Goal: Task Accomplishment & Management: Manage account settings

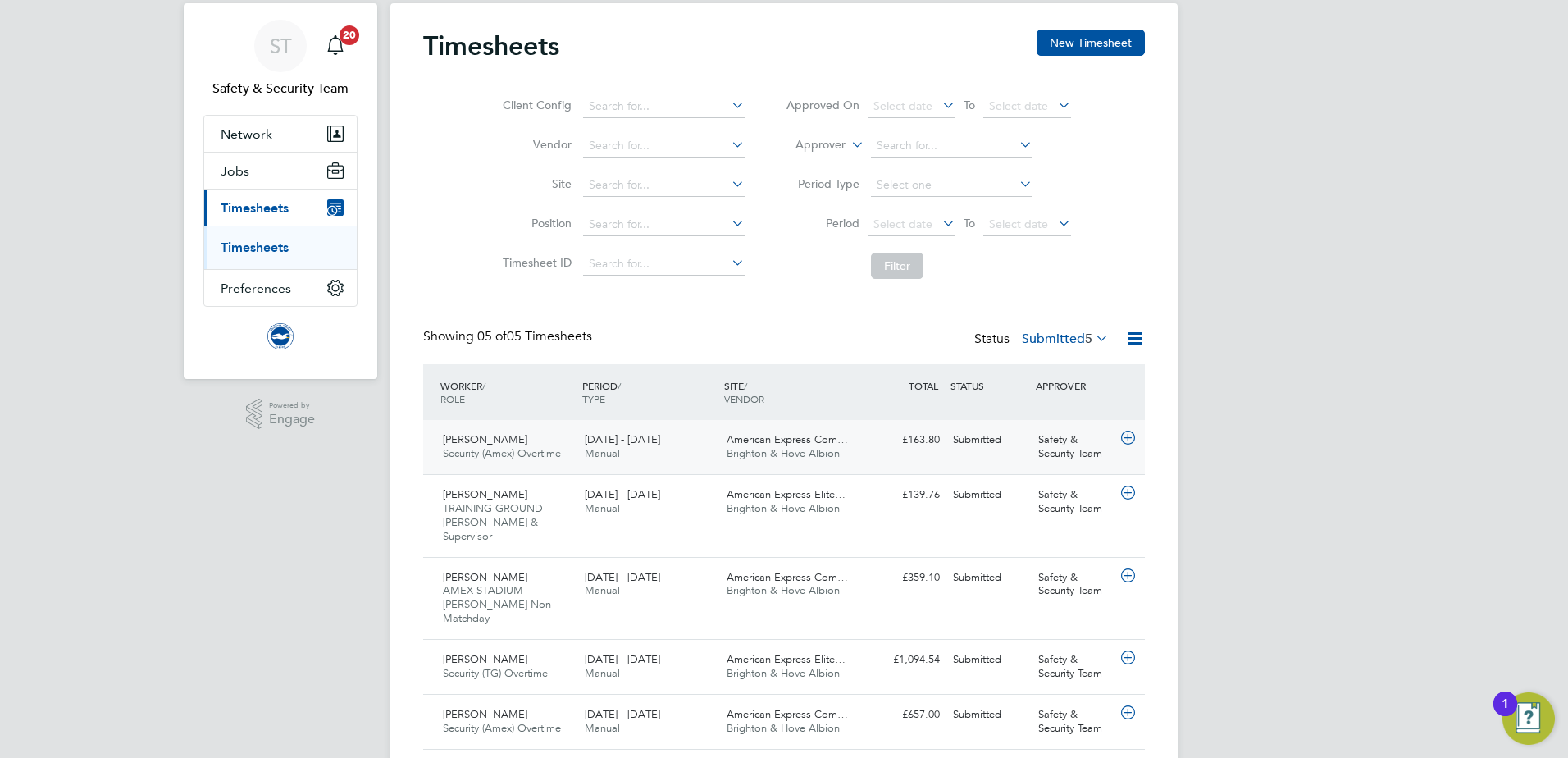
scroll to position [66, 0]
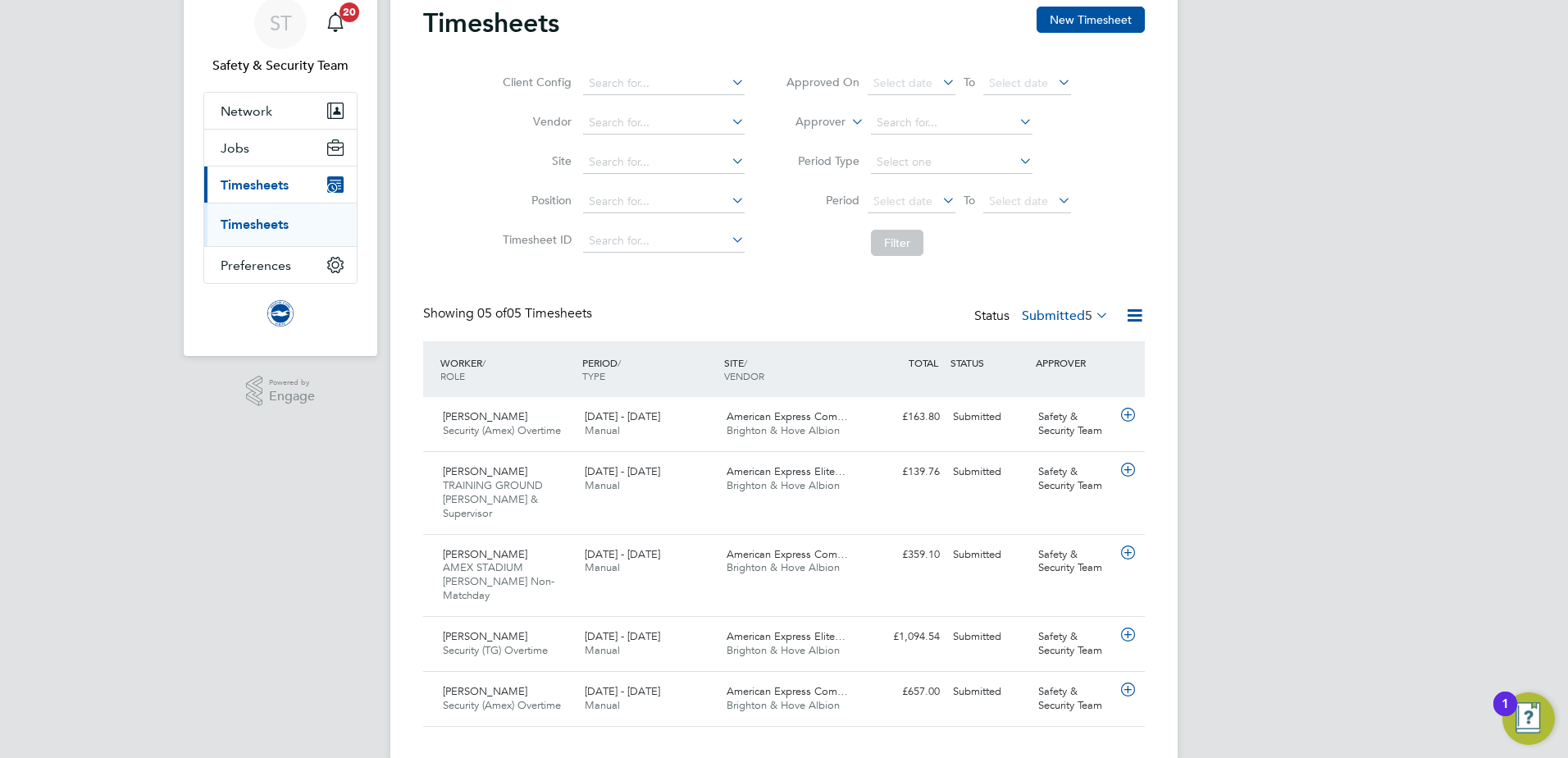
click at [1092, 314] on icon at bounding box center [1092, 315] width 0 height 23
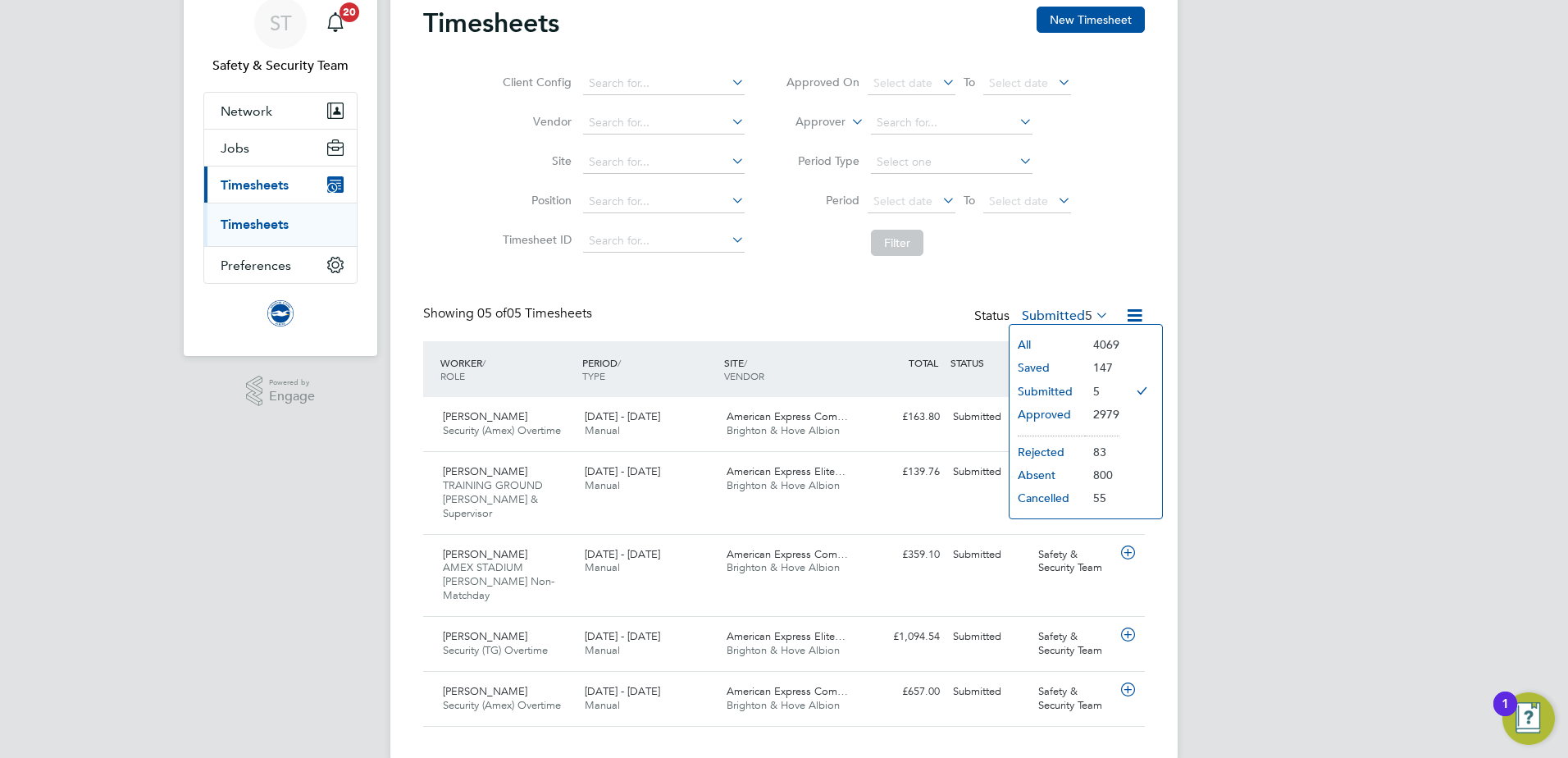
click at [1046, 412] on li "Approved" at bounding box center [1046, 414] width 75 height 23
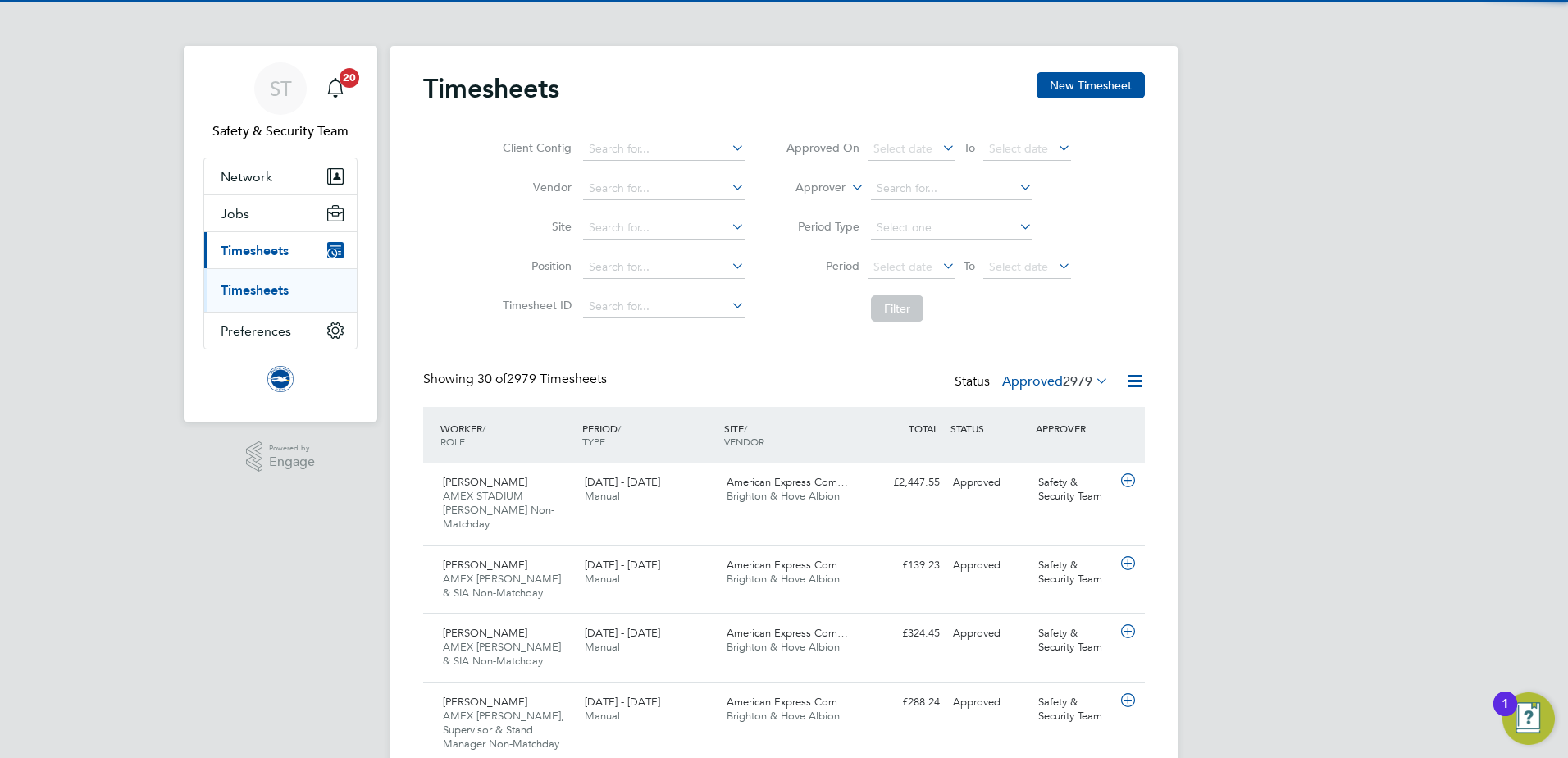
scroll to position [8, 8]
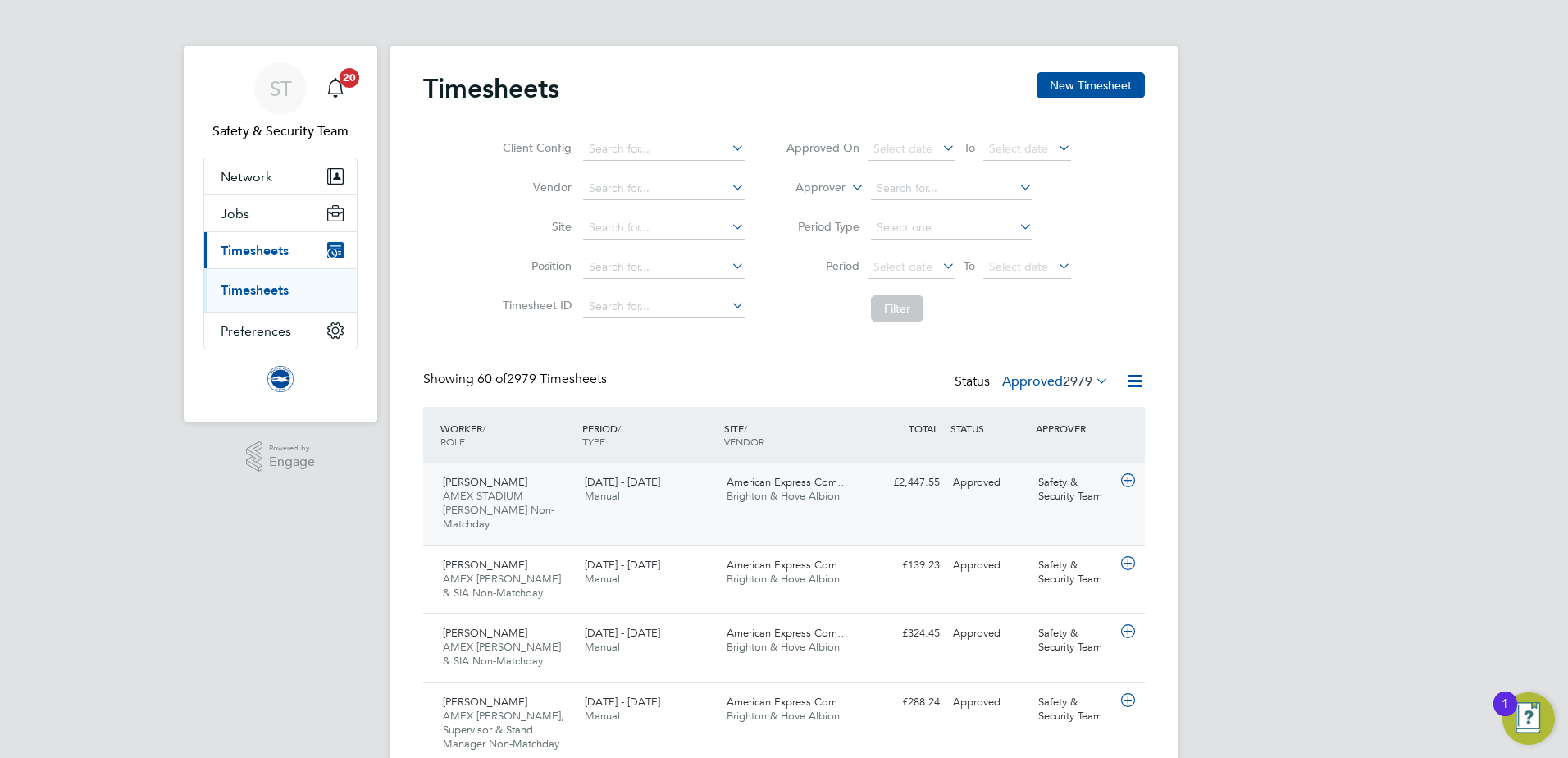
click at [495, 490] on span "AMEX STADIUM Steward Non-Matchday" at bounding box center [498, 510] width 112 height 42
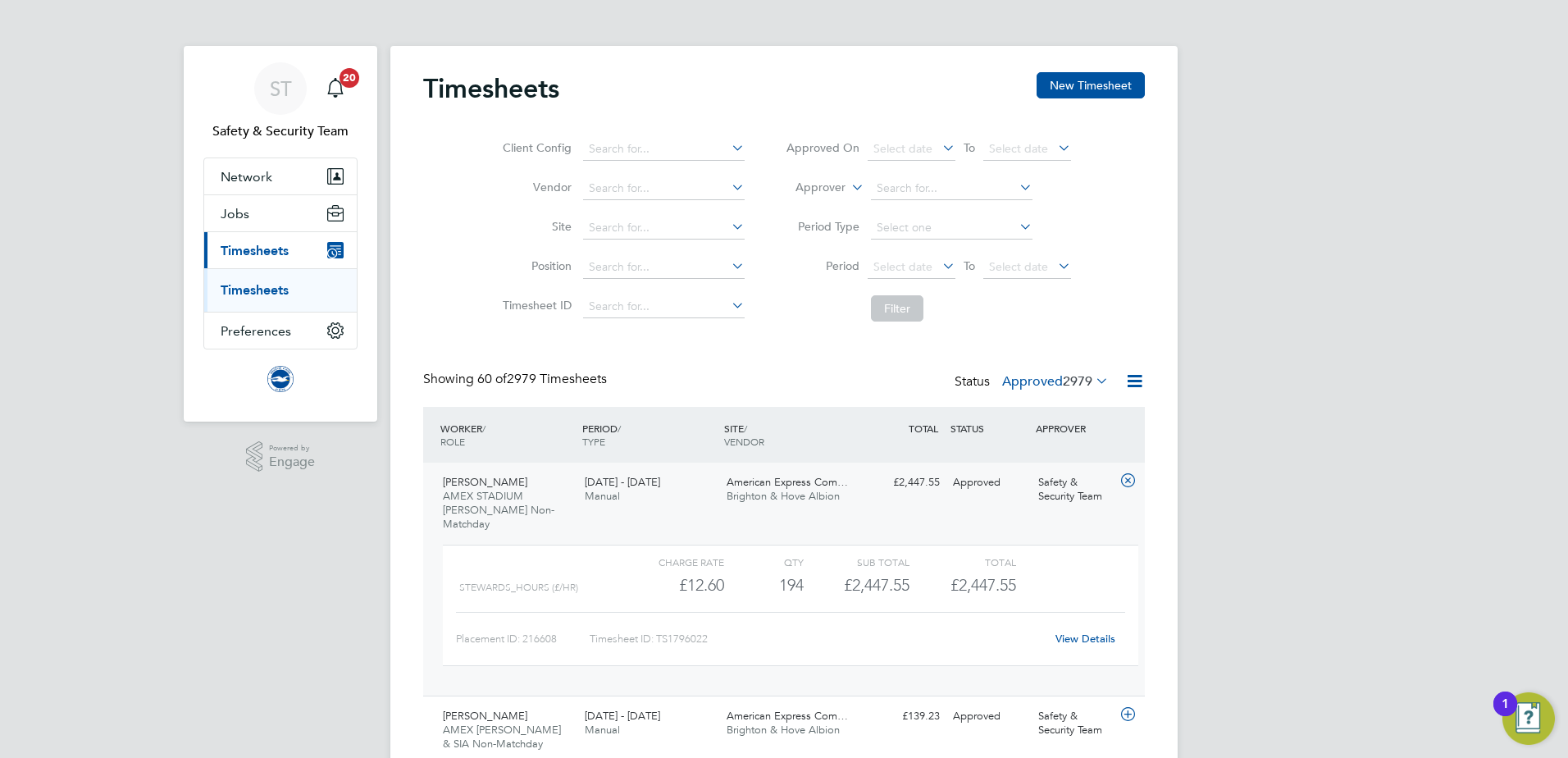
click at [1075, 632] on link "View Details" at bounding box center [1085, 639] width 60 height 14
click at [261, 287] on link "Timesheets" at bounding box center [254, 290] width 68 height 16
click at [264, 286] on link "Timesheets" at bounding box center [254, 290] width 68 height 16
click at [1092, 380] on icon at bounding box center [1092, 380] width 0 height 23
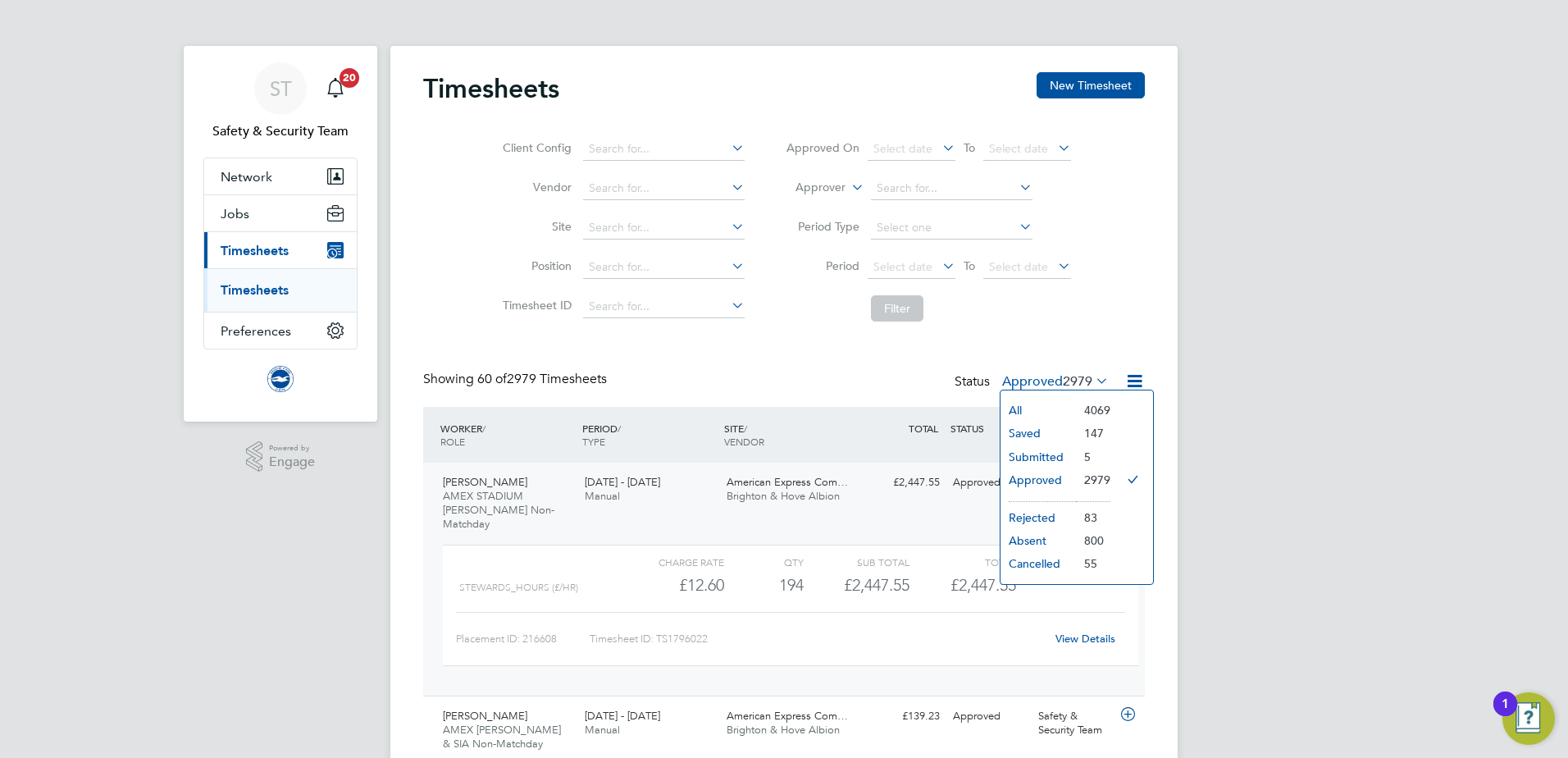
click at [1052, 458] on li "Submitted" at bounding box center [1038, 457] width 75 height 23
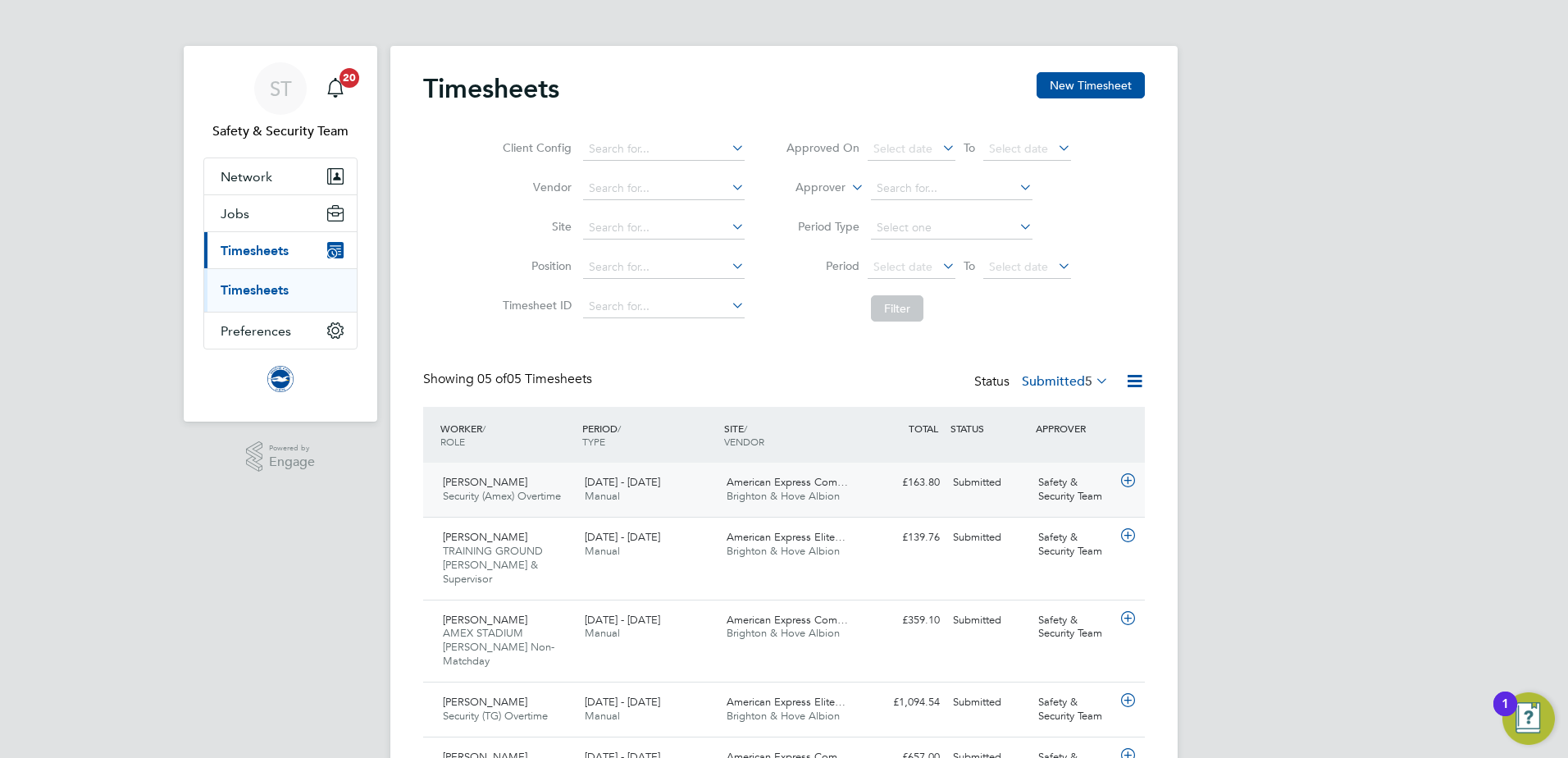
click at [922, 482] on div "£163.80 Submitted" at bounding box center [903, 482] width 85 height 27
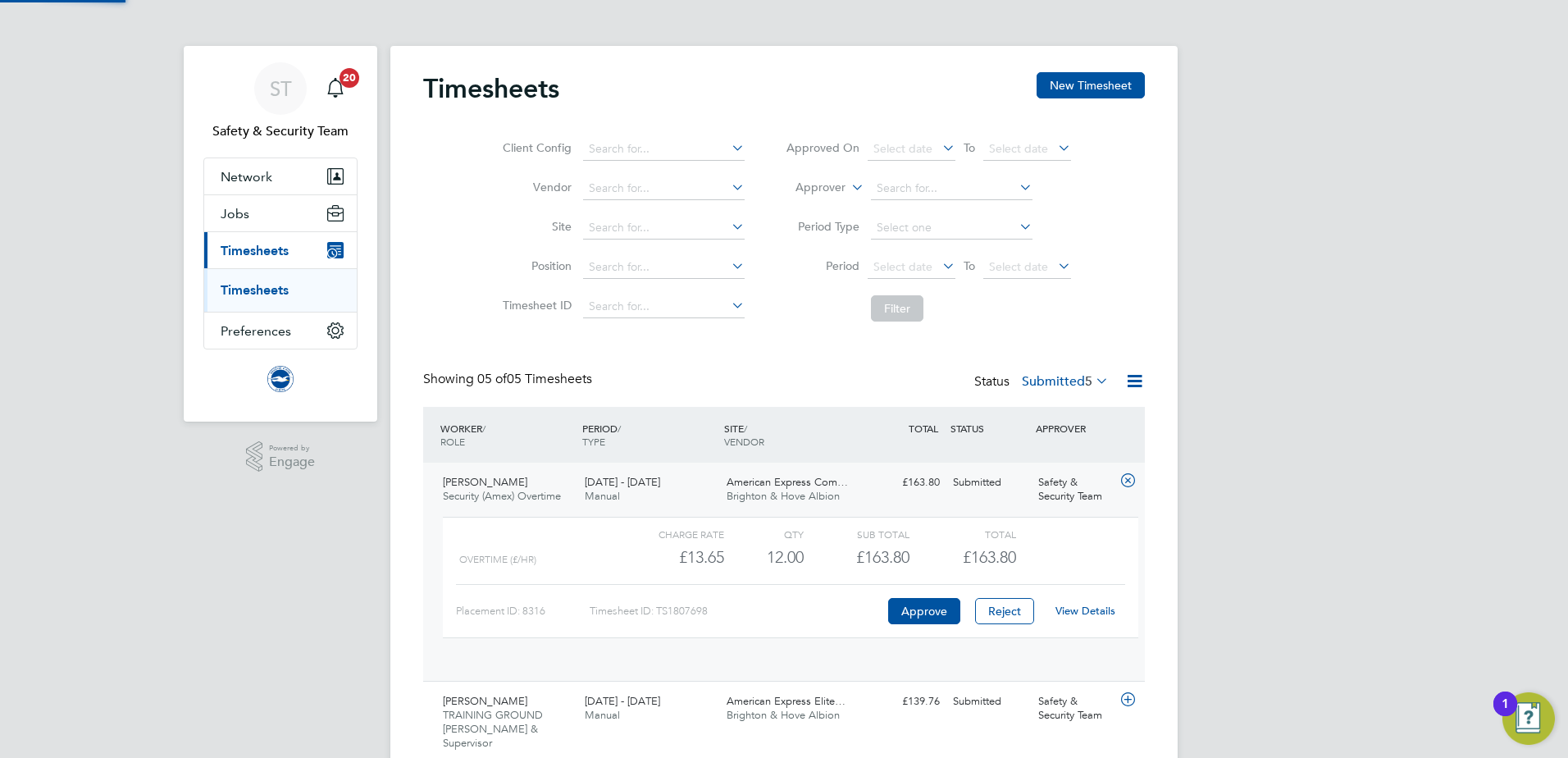
scroll to position [28, 160]
click at [1078, 610] on link "View Details" at bounding box center [1085, 610] width 60 height 14
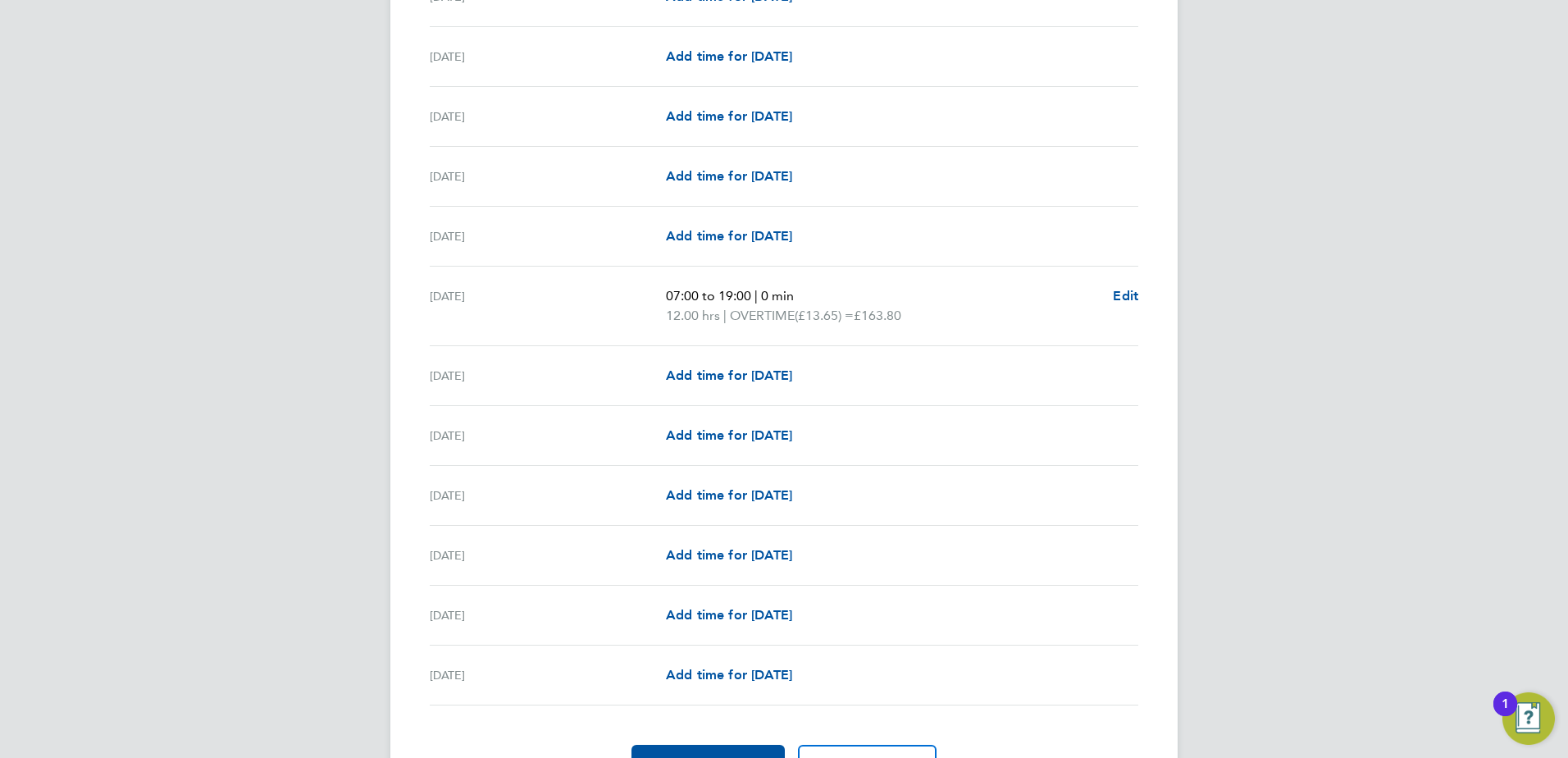
scroll to position [1723, 0]
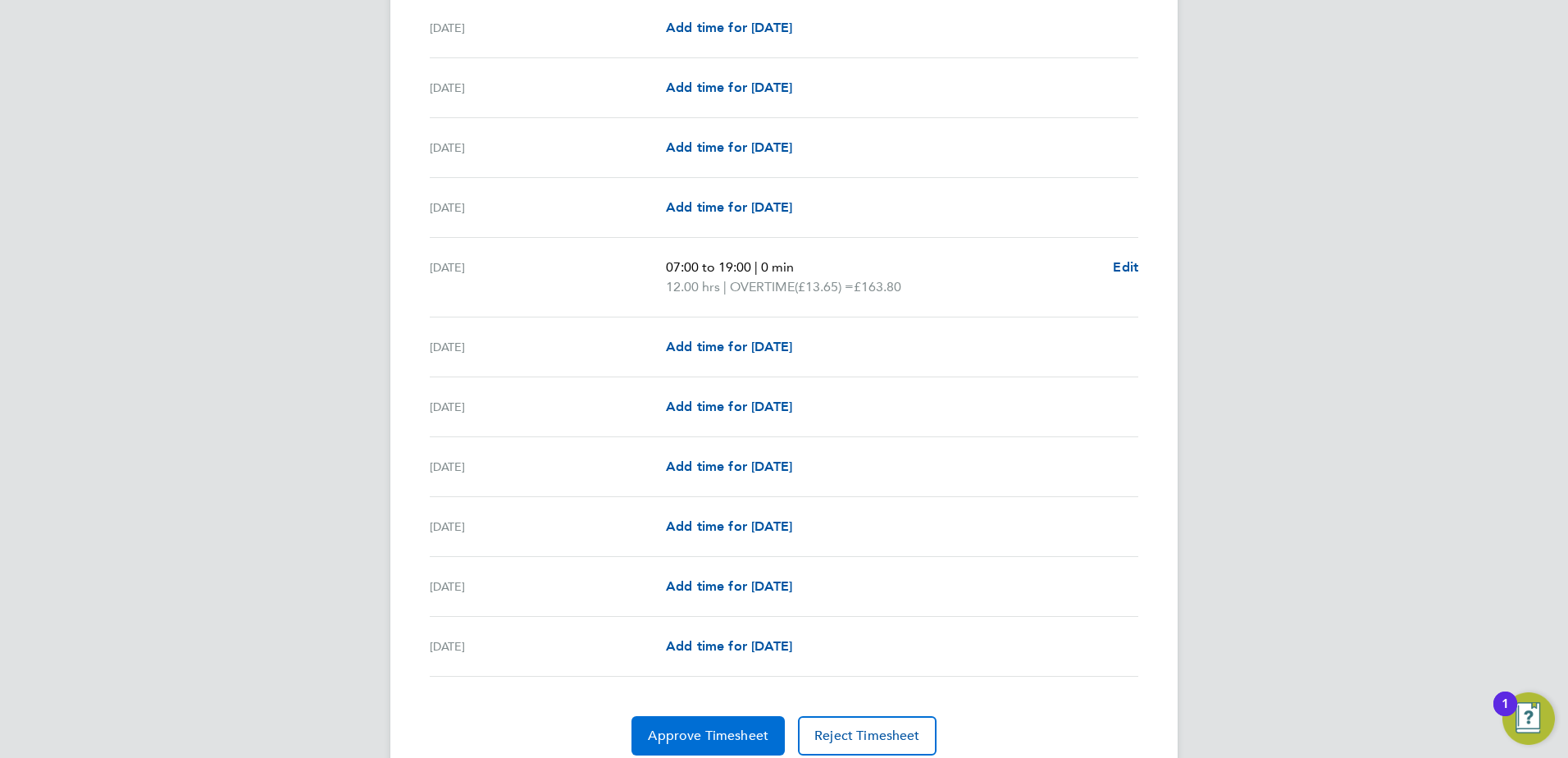
click at [705, 730] on span "Approve Timesheet" at bounding box center [707, 735] width 121 height 16
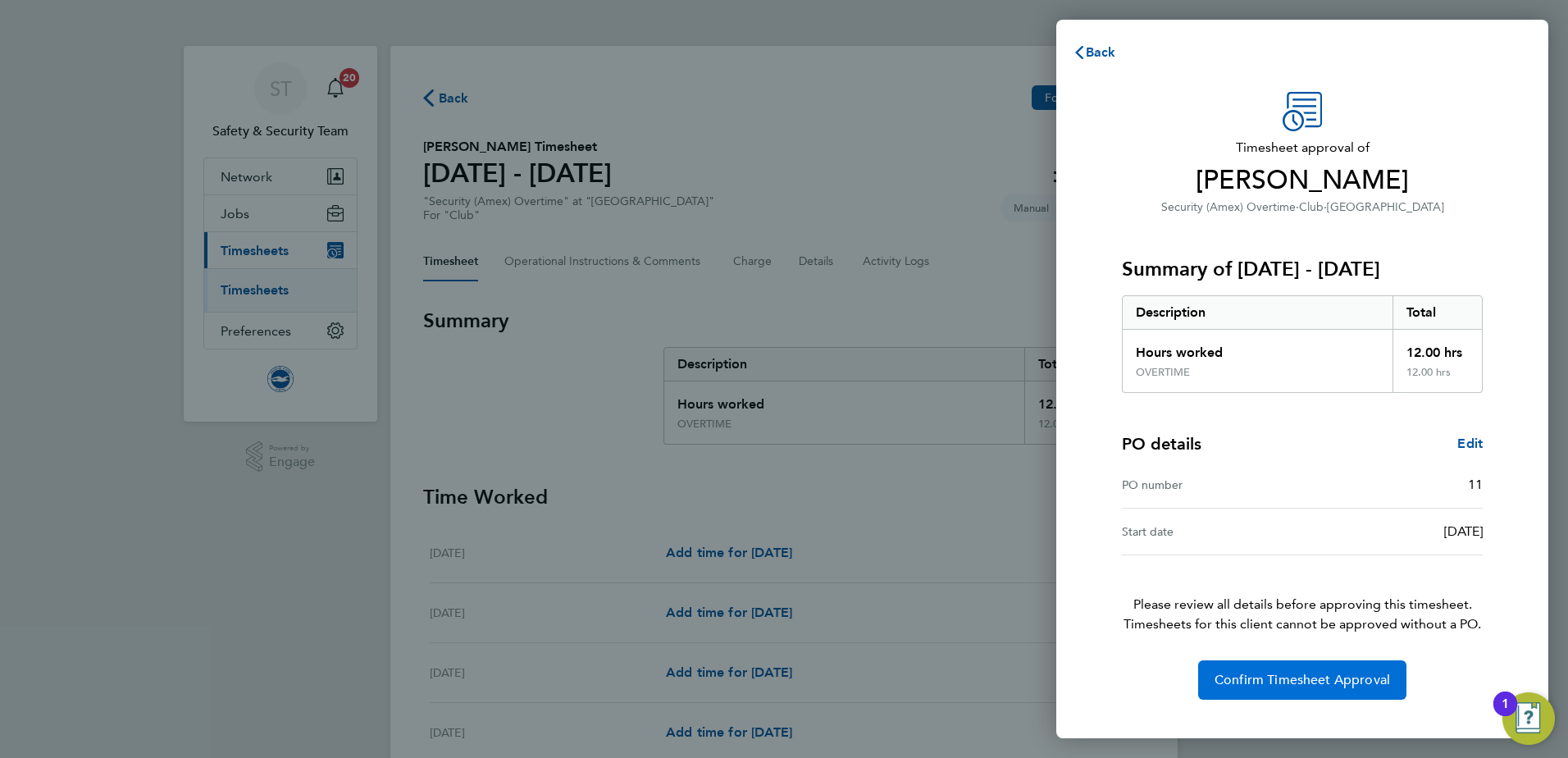
click at [1245, 680] on span "Confirm Timesheet Approval" at bounding box center [1302, 680] width 175 height 16
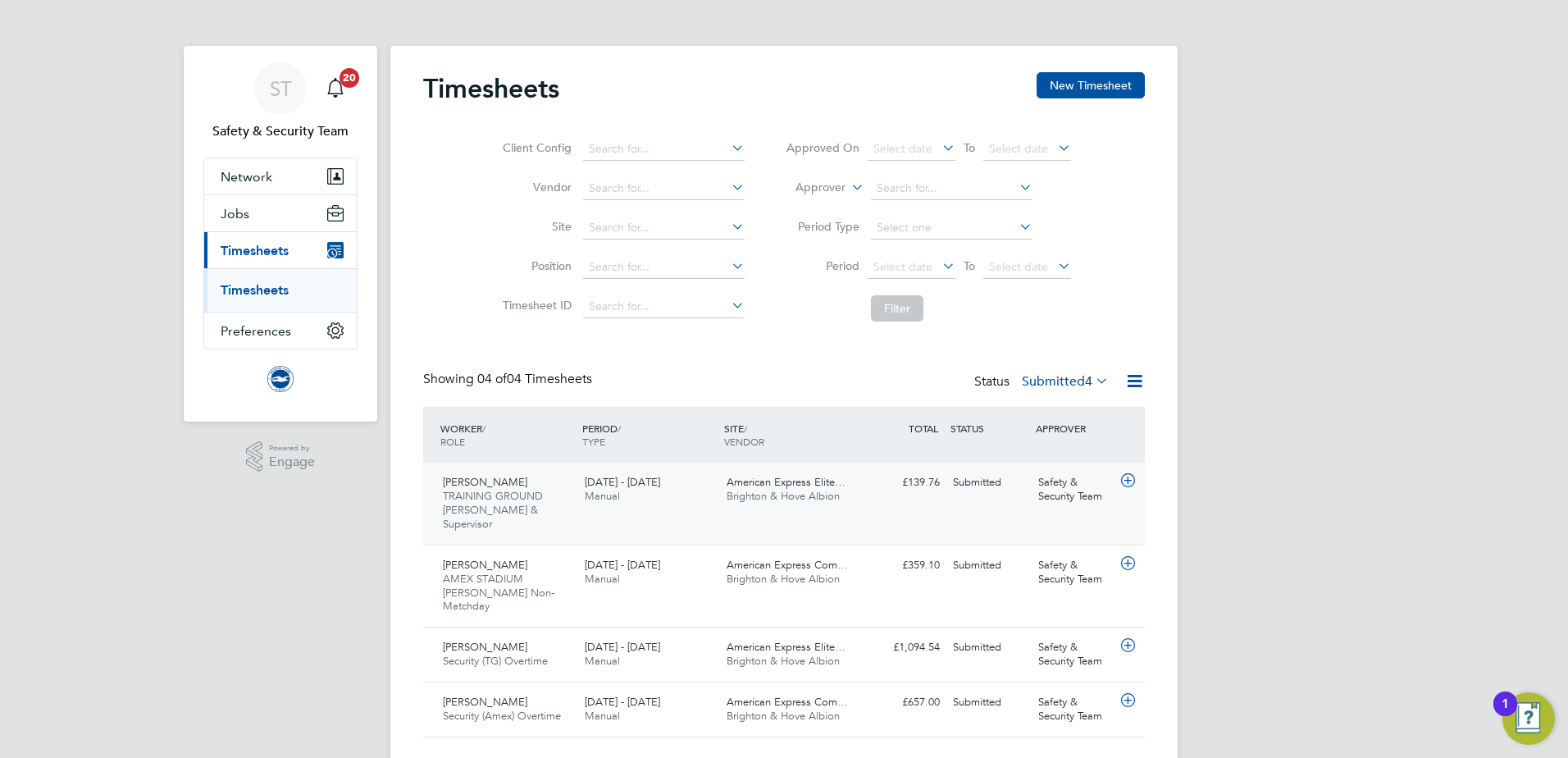
click at [931, 481] on div "£139.76 Submitted" at bounding box center [903, 482] width 85 height 27
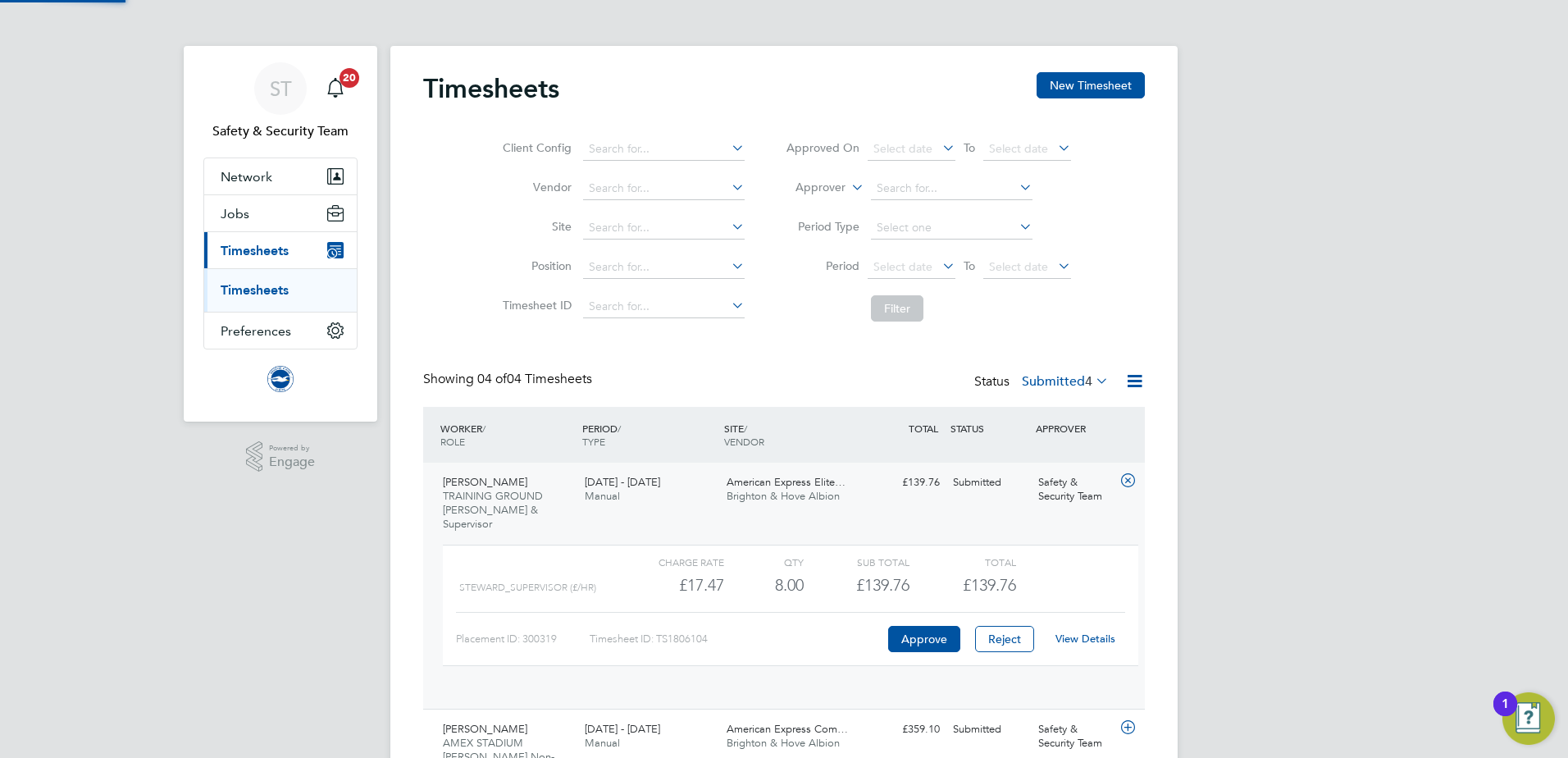
scroll to position [28, 160]
click at [1064, 632] on link "View Details" at bounding box center [1085, 639] width 60 height 14
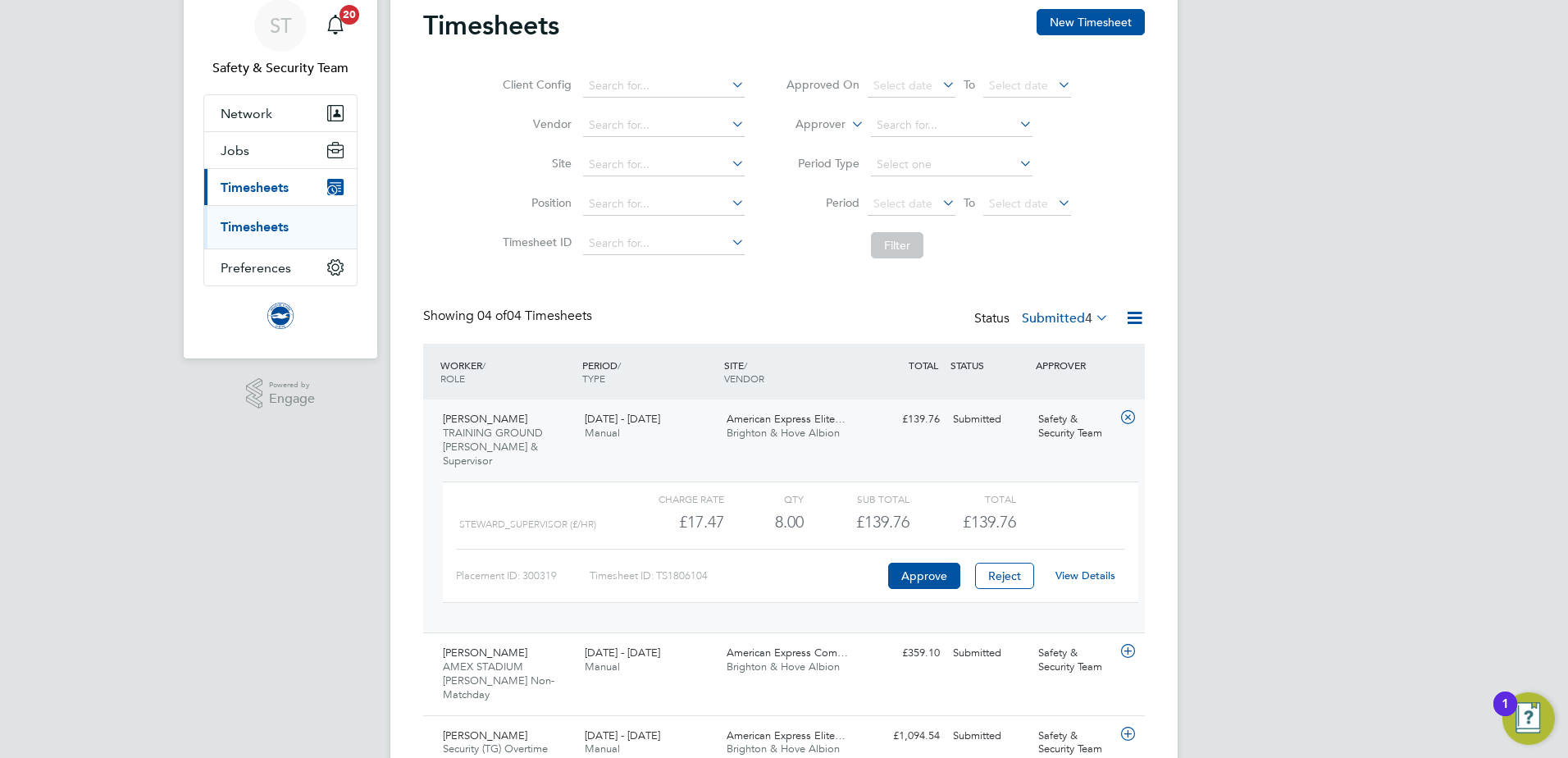
scroll to position [161, 0]
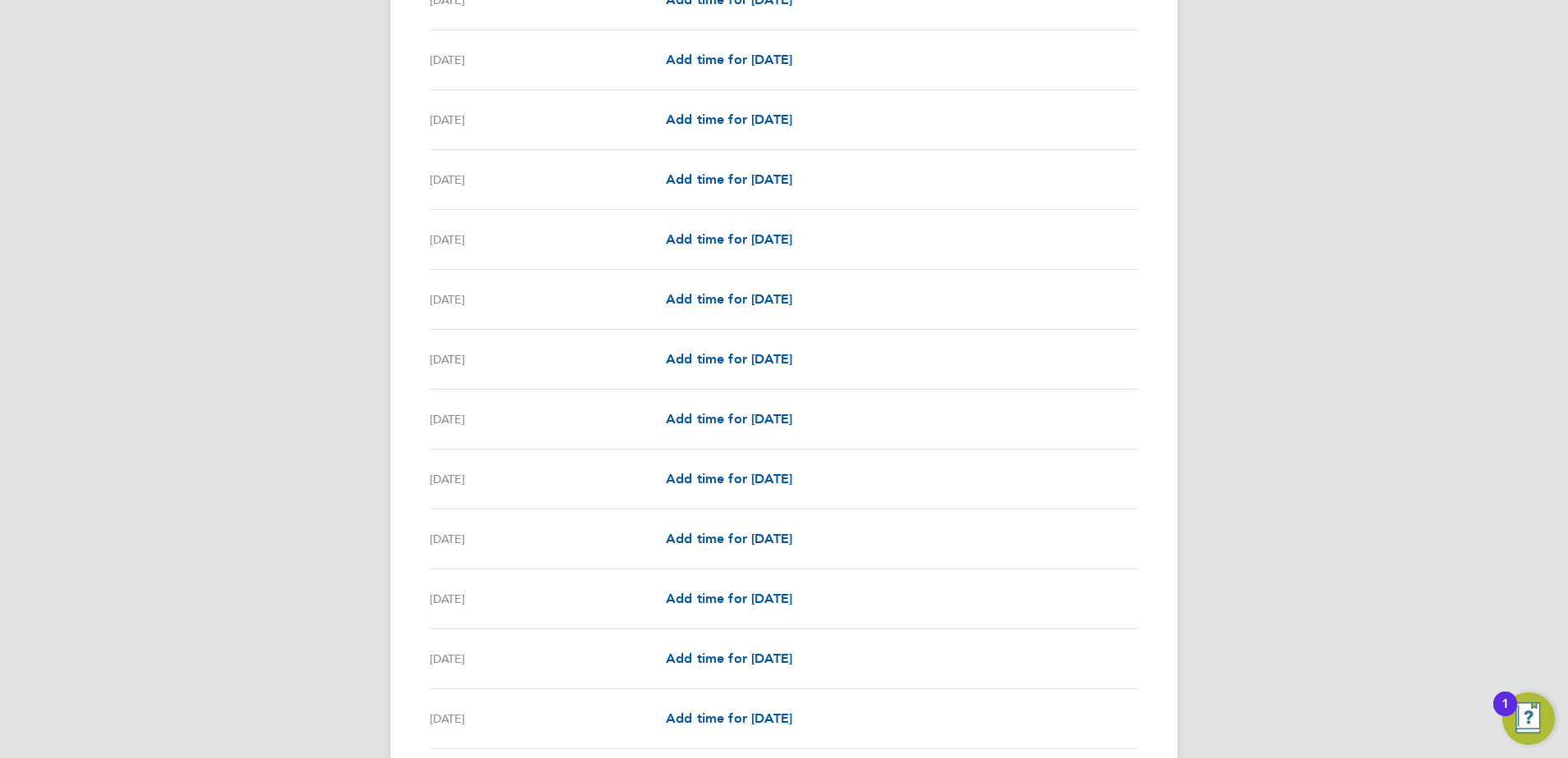
scroll to position [1786, 0]
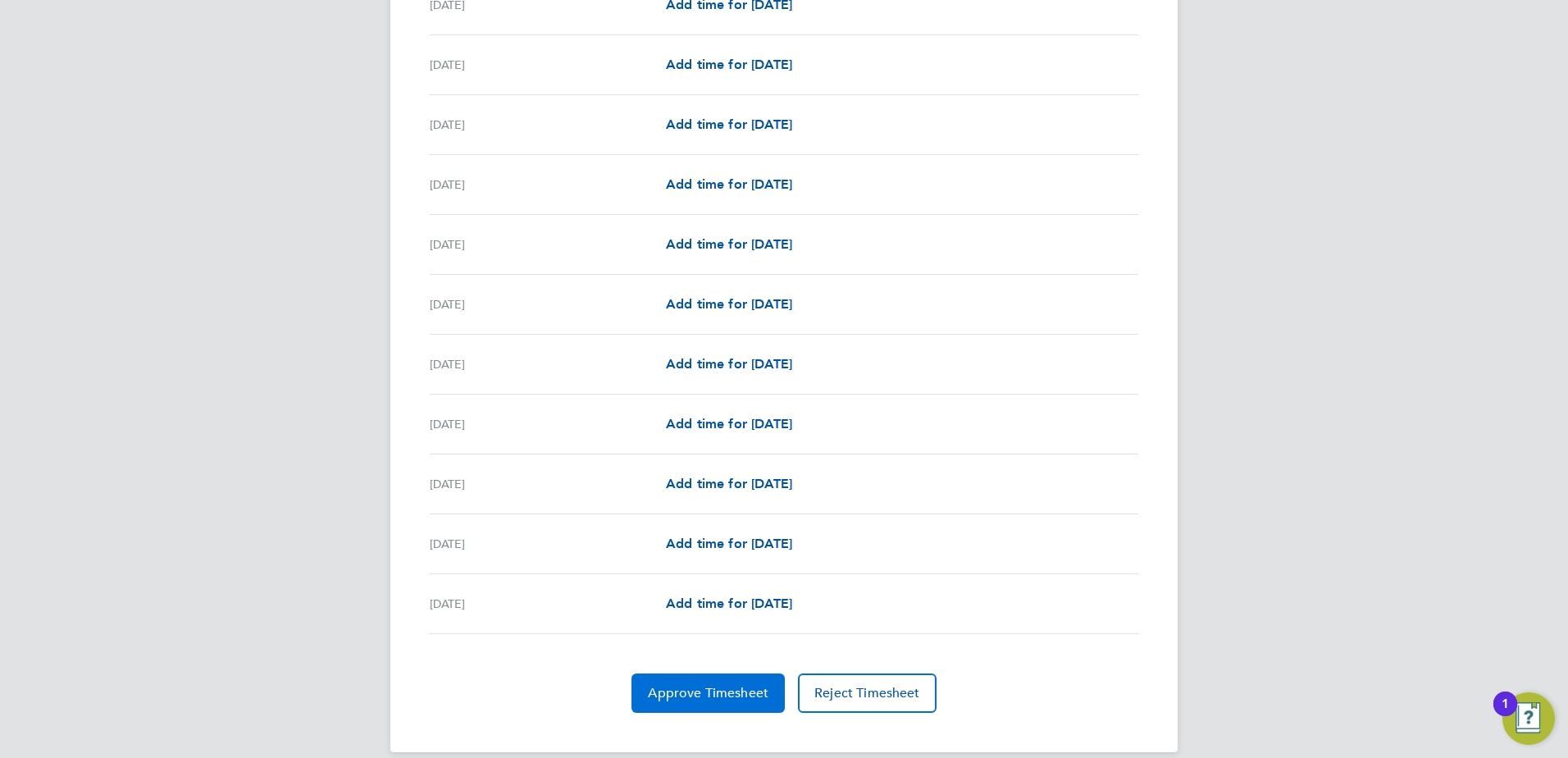
click at [705, 685] on span "Approve Timesheet" at bounding box center [707, 693] width 121 height 16
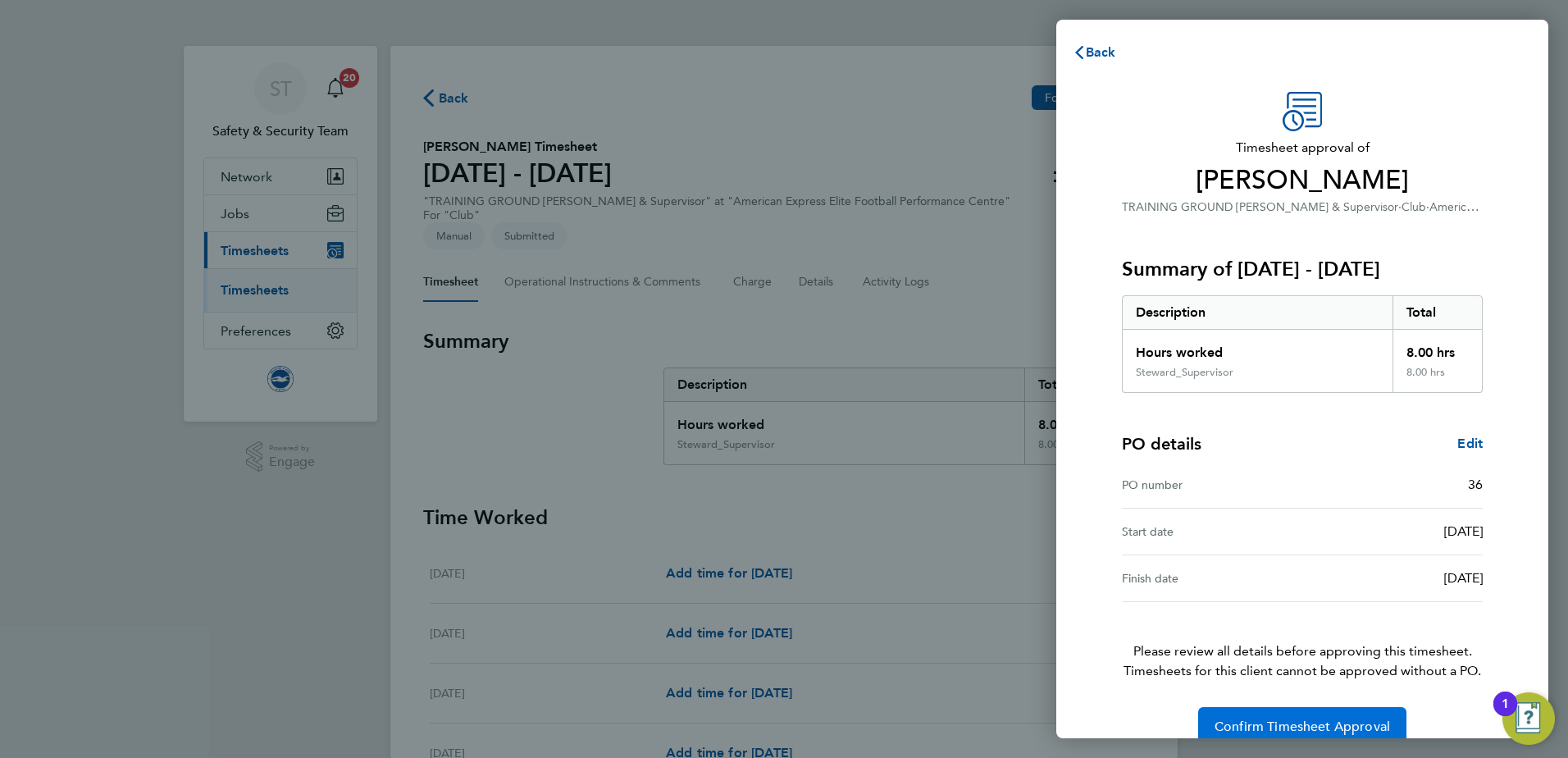
click at [1281, 720] on span "Confirm Timesheet Approval" at bounding box center [1302, 727] width 175 height 16
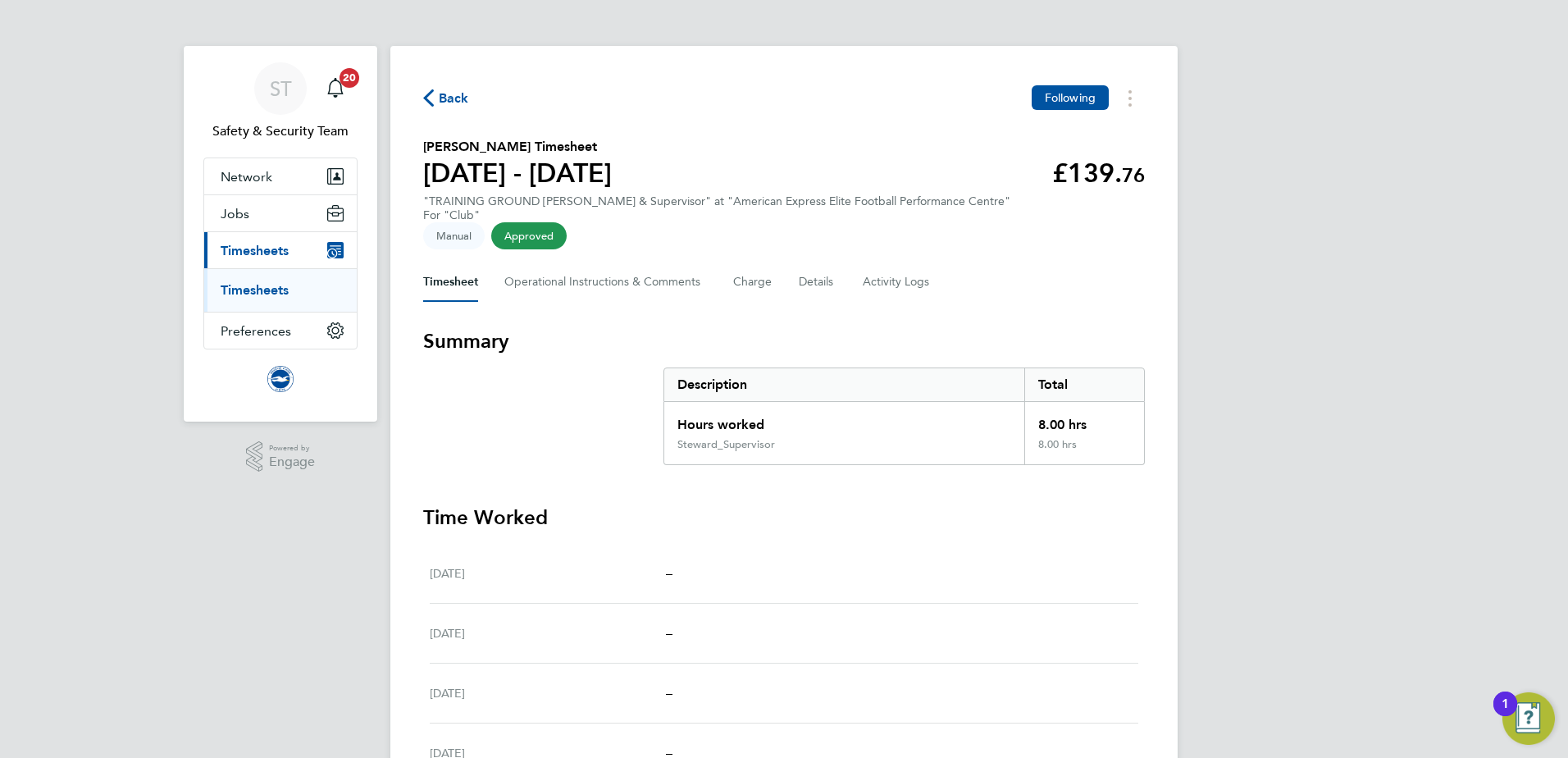
click at [265, 285] on link "Timesheets" at bounding box center [254, 290] width 68 height 16
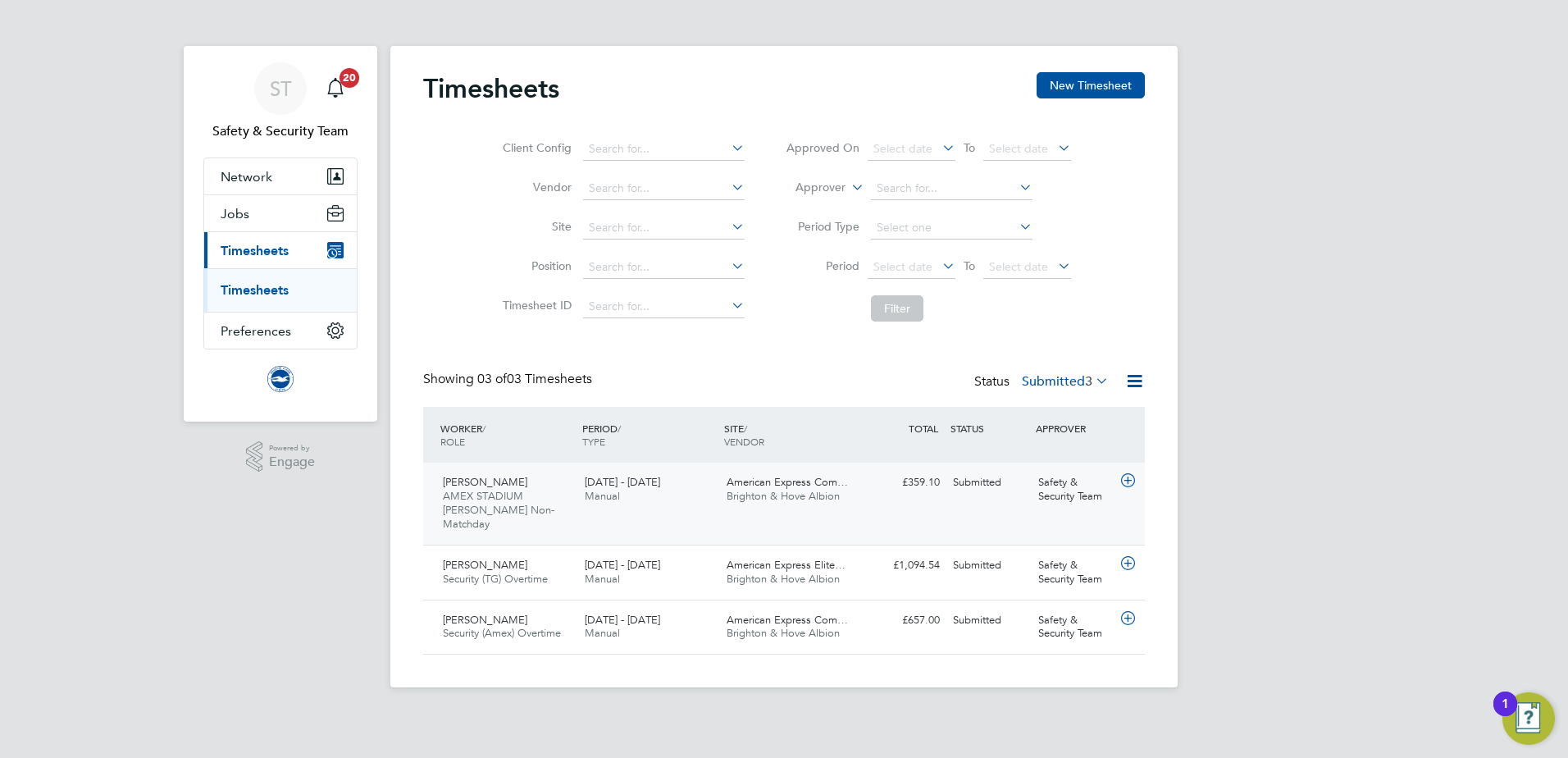
click at [926, 478] on div "£359.10 Submitted" at bounding box center [903, 482] width 85 height 27
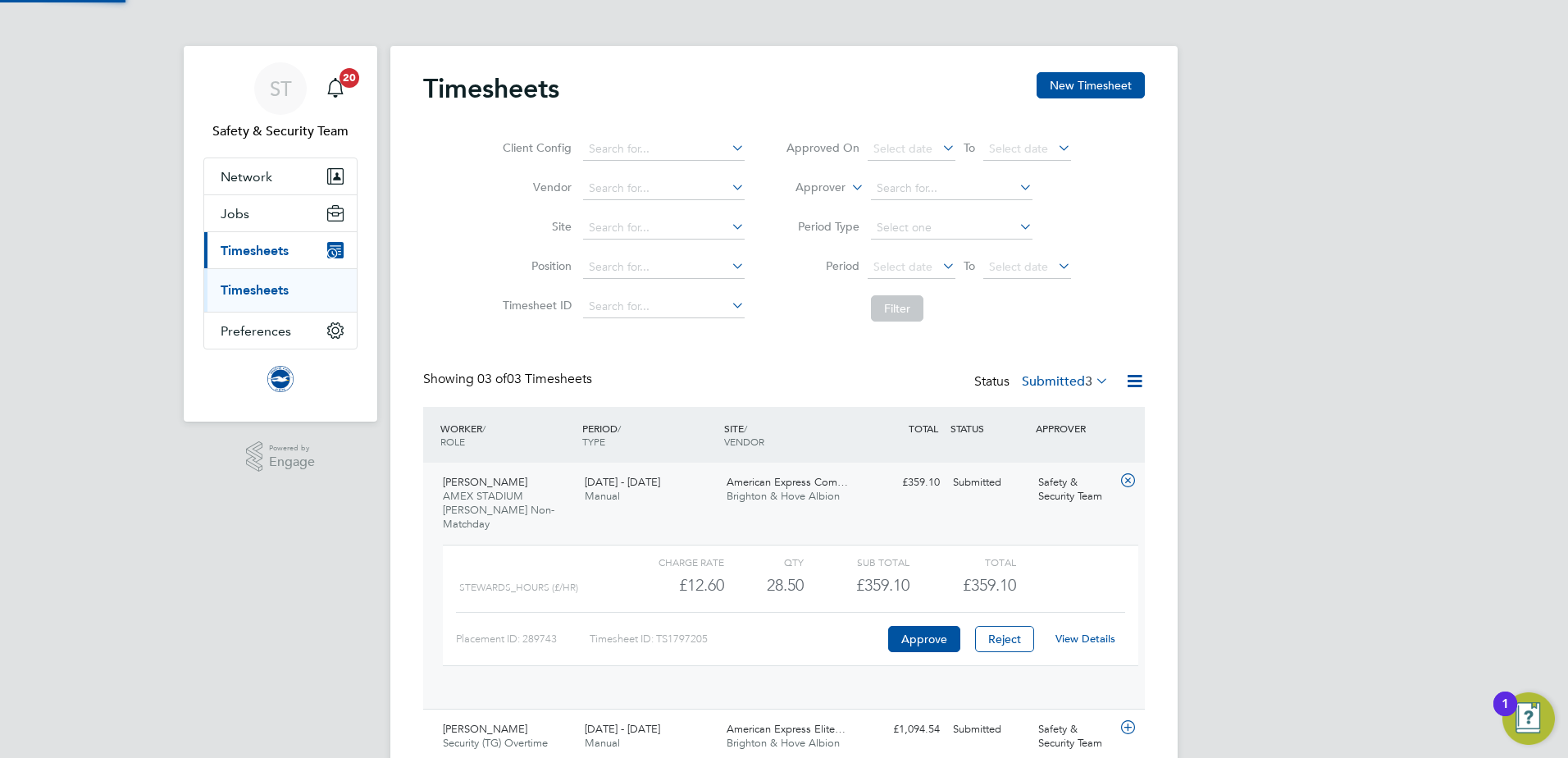
scroll to position [28, 160]
click at [1093, 632] on link "View Details" at bounding box center [1085, 639] width 60 height 14
click at [1074, 632] on link "View Details" at bounding box center [1085, 639] width 60 height 14
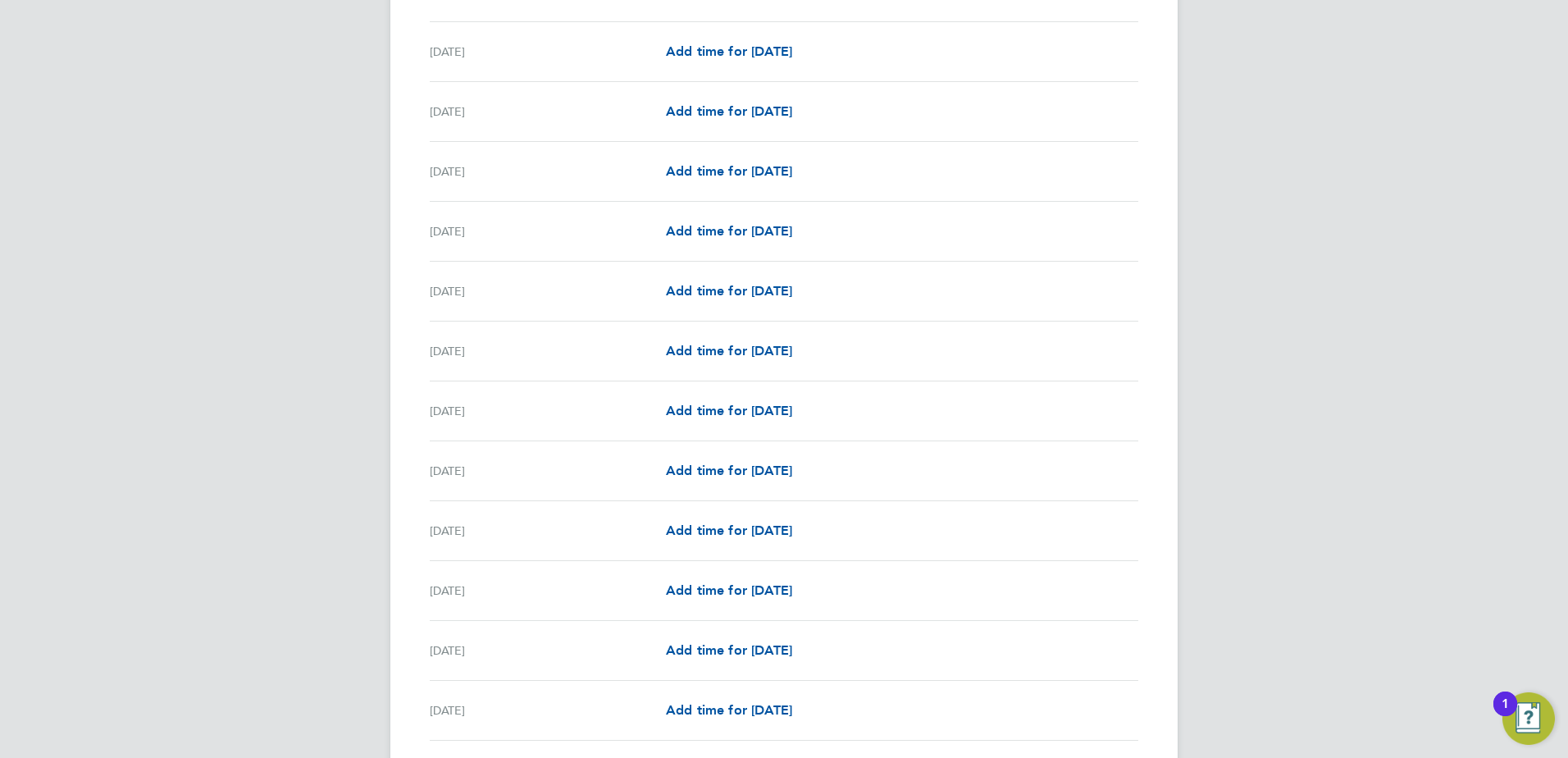
scroll to position [1878, 0]
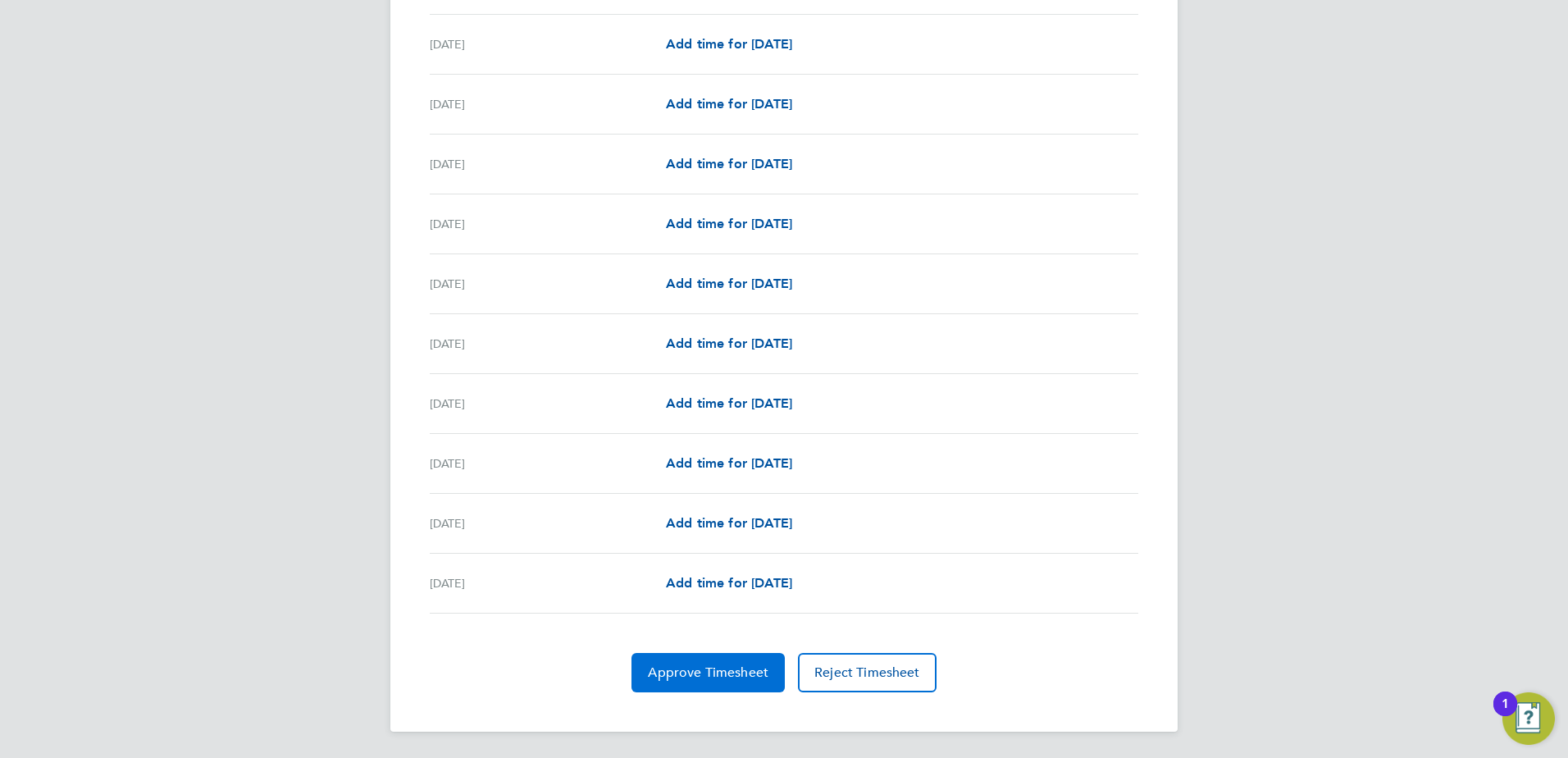
click at [703, 669] on span "Approve Timesheet" at bounding box center [707, 672] width 121 height 16
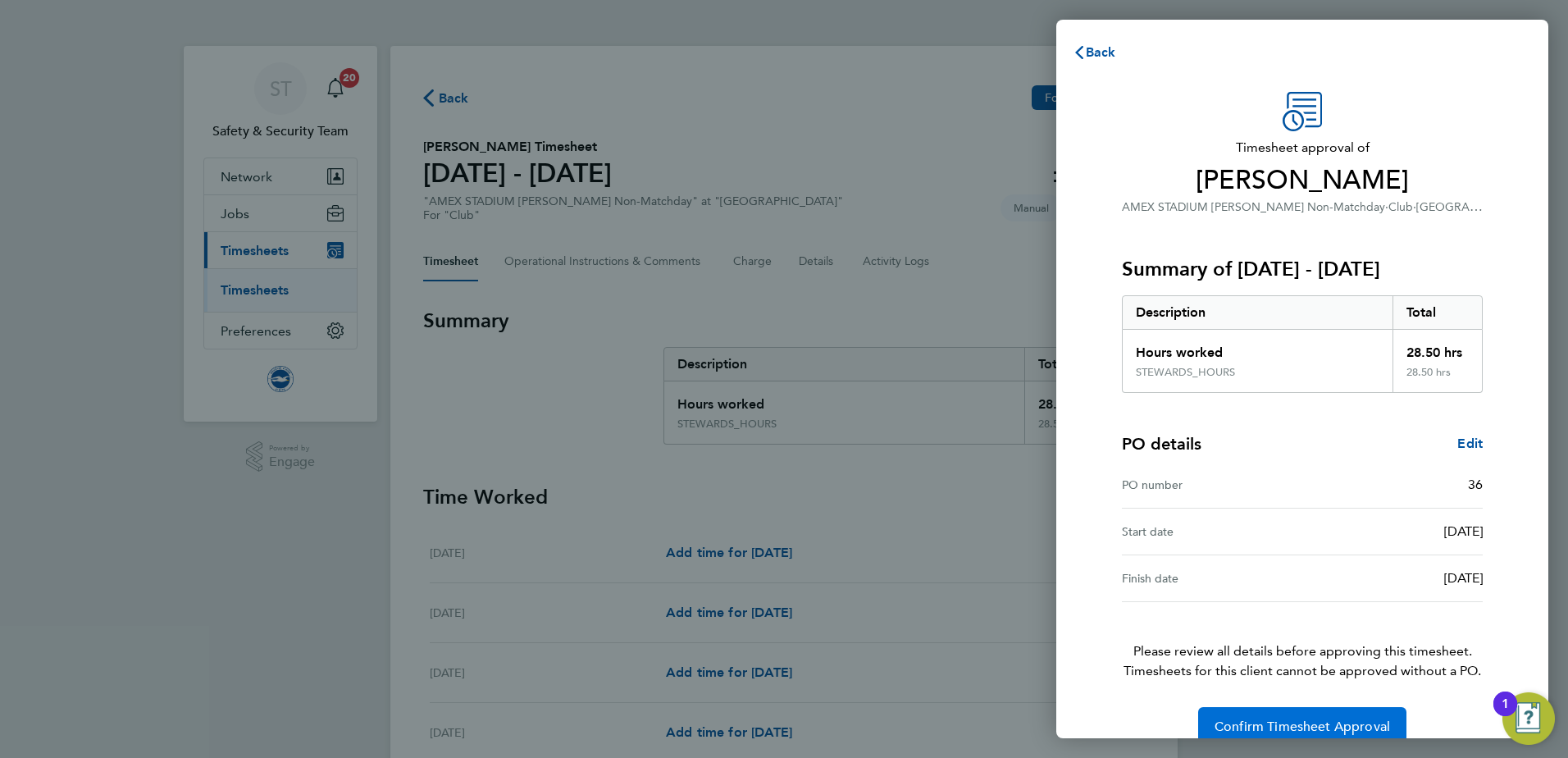
click at [1251, 722] on span "Confirm Timesheet Approval" at bounding box center [1302, 727] width 175 height 16
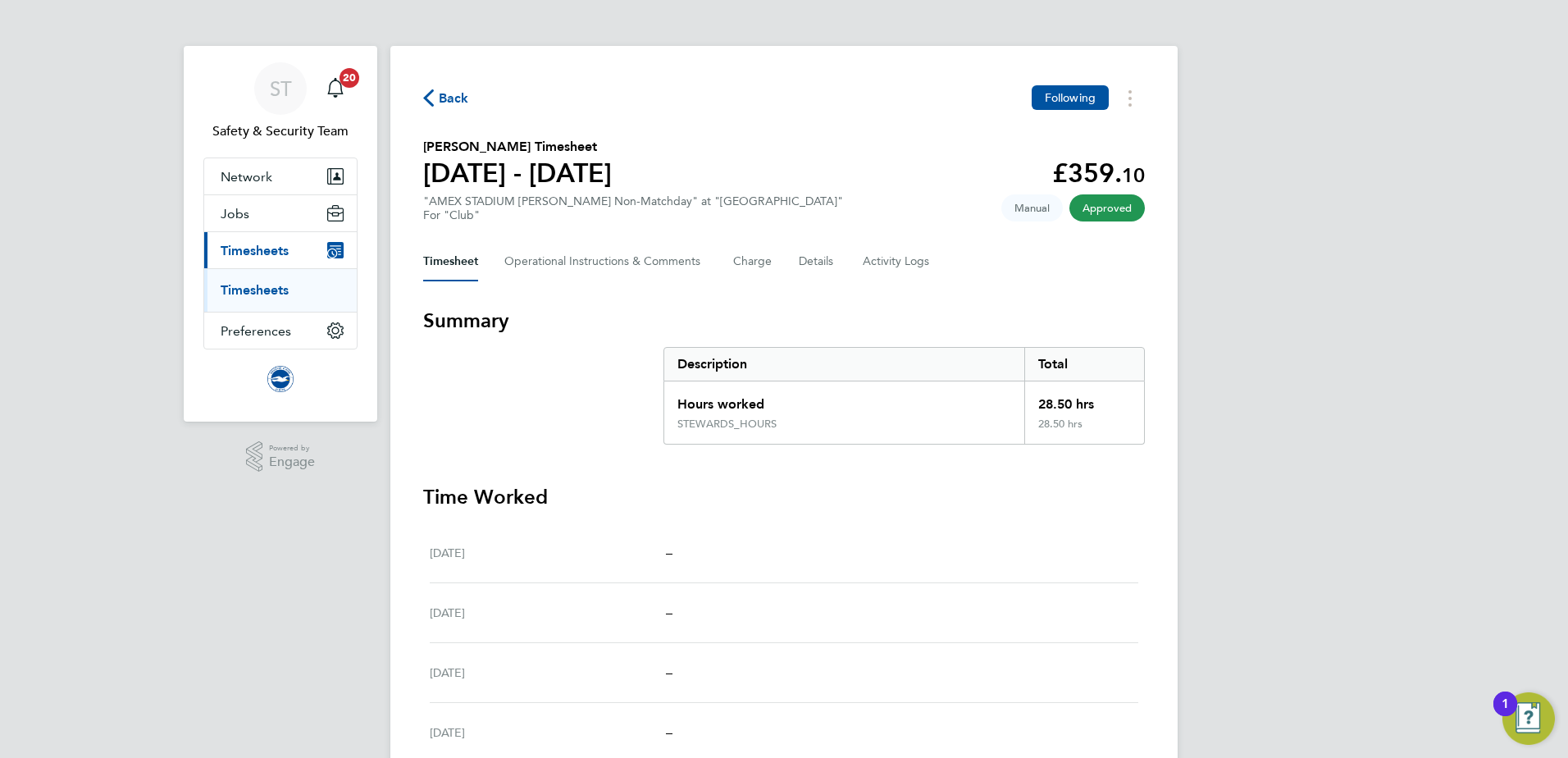
click at [275, 287] on link "Timesheets" at bounding box center [254, 290] width 68 height 16
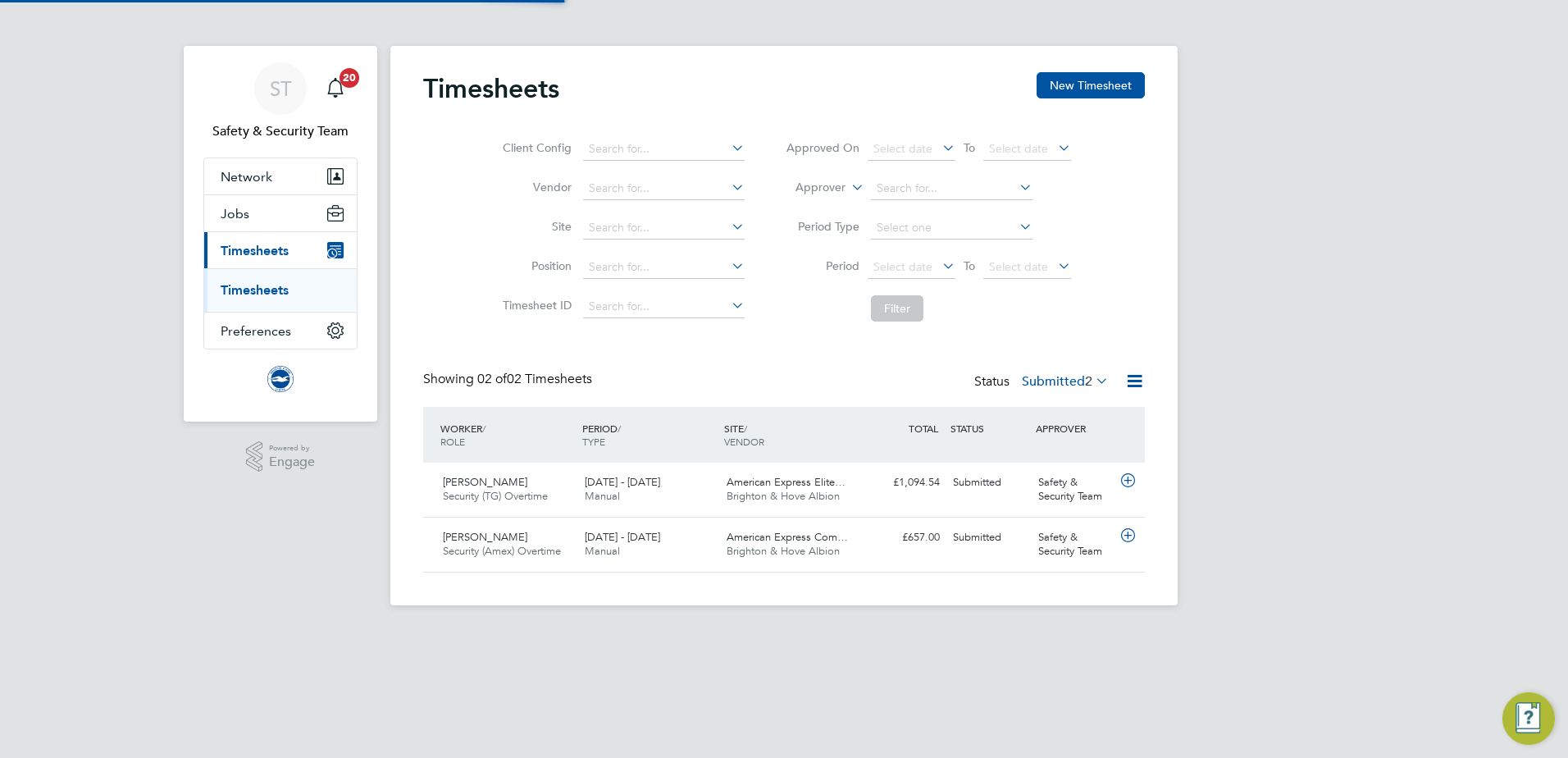
scroll to position [42, 142]
click at [746, 480] on span "American Express Elite…" at bounding box center [785, 482] width 119 height 14
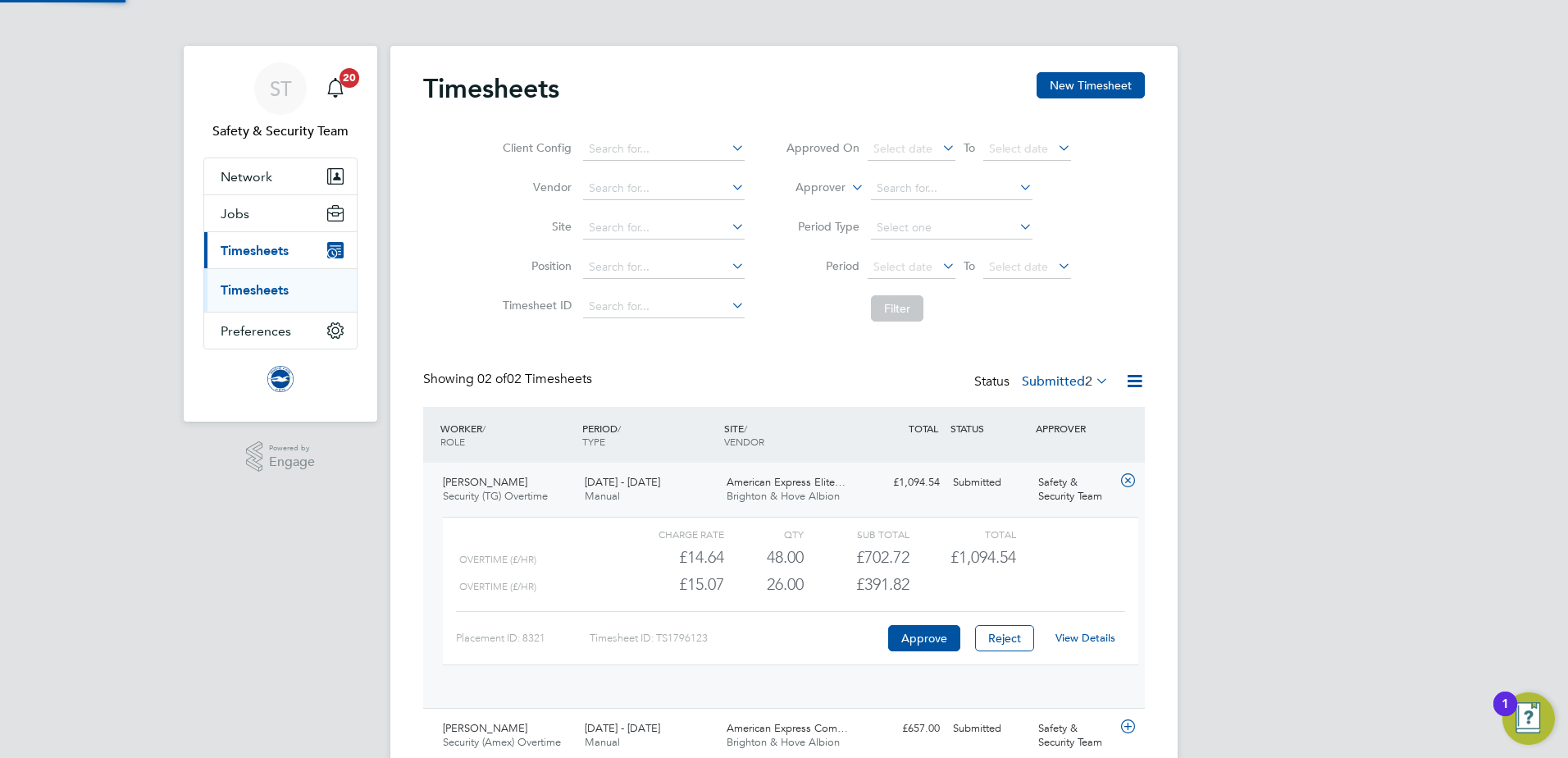
scroll to position [28, 160]
click at [1075, 636] on link "View Details" at bounding box center [1085, 638] width 60 height 14
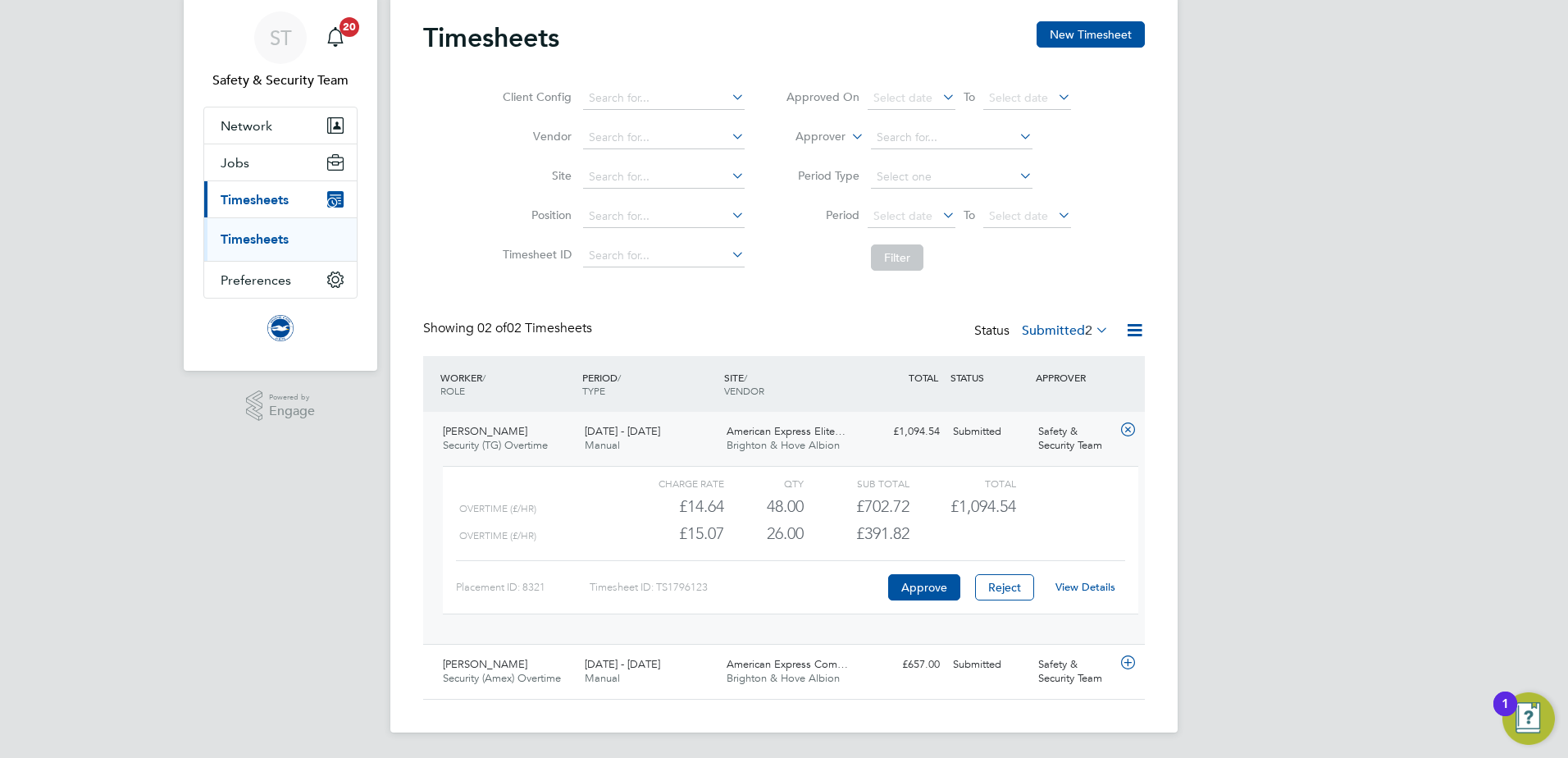
scroll to position [52, 0]
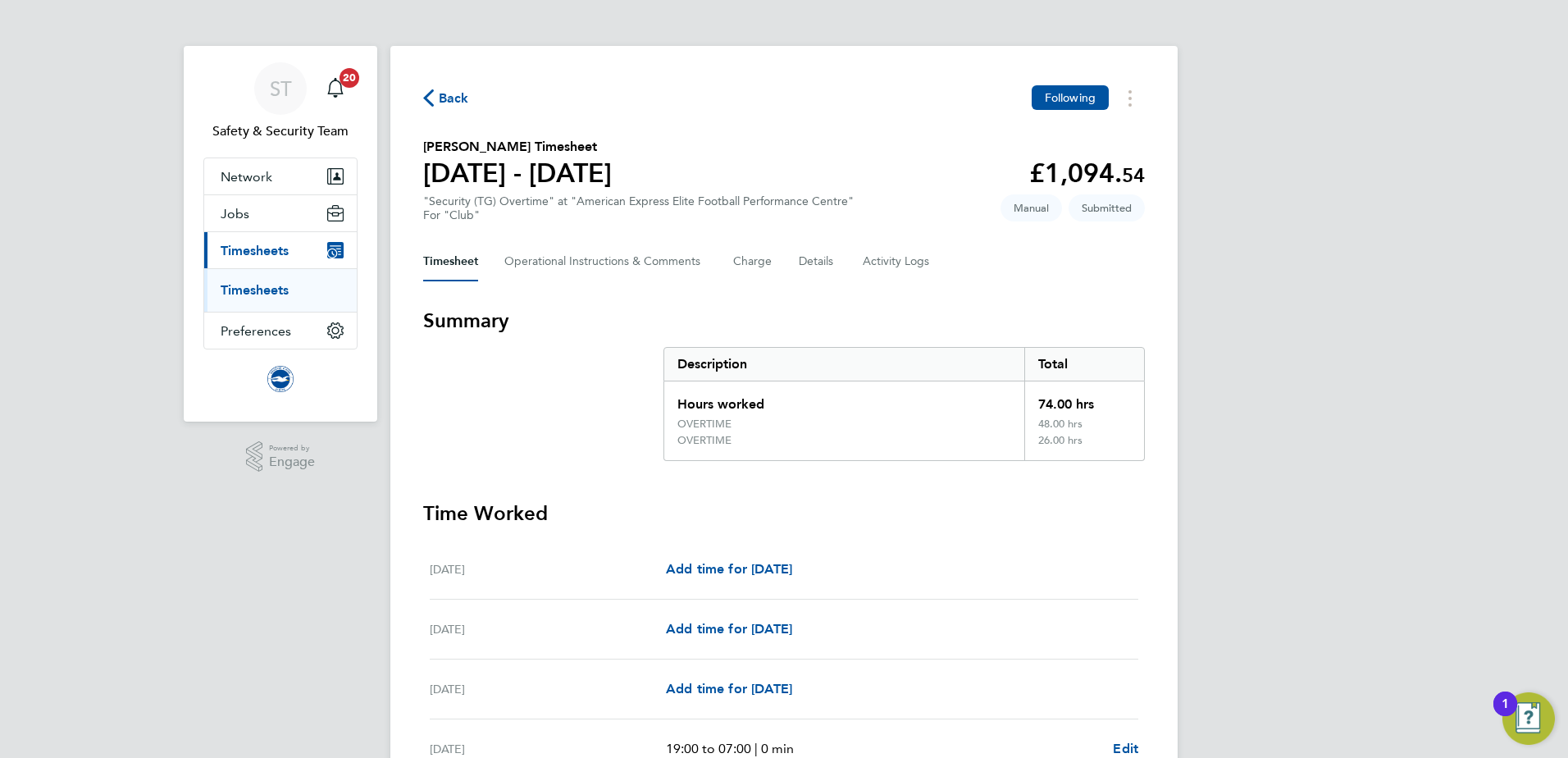
click at [428, 98] on icon "button" at bounding box center [429, 98] width 10 height 17
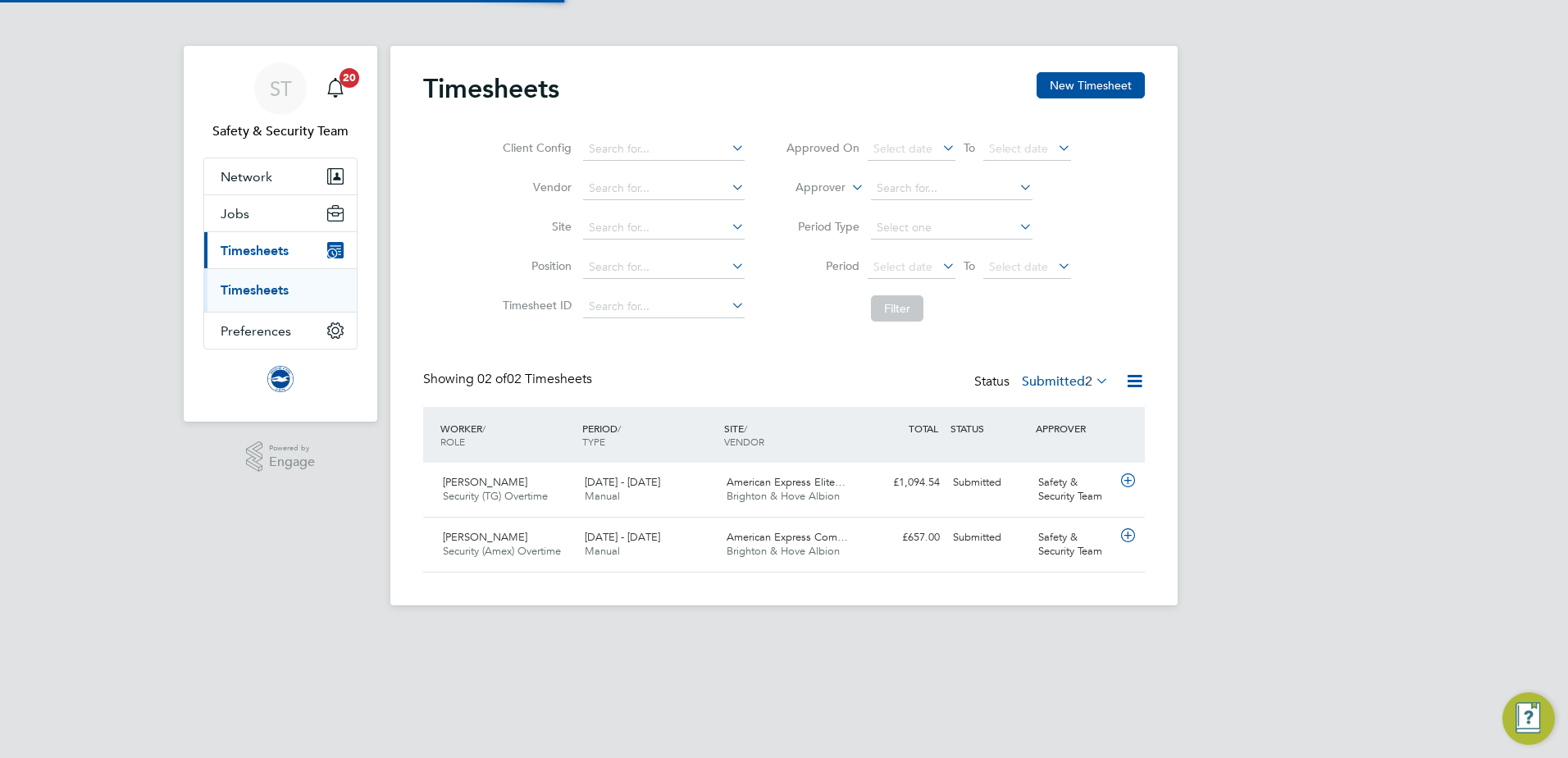
scroll to position [42, 142]
click at [923, 537] on div "£657.00 Submitted" at bounding box center [903, 537] width 85 height 27
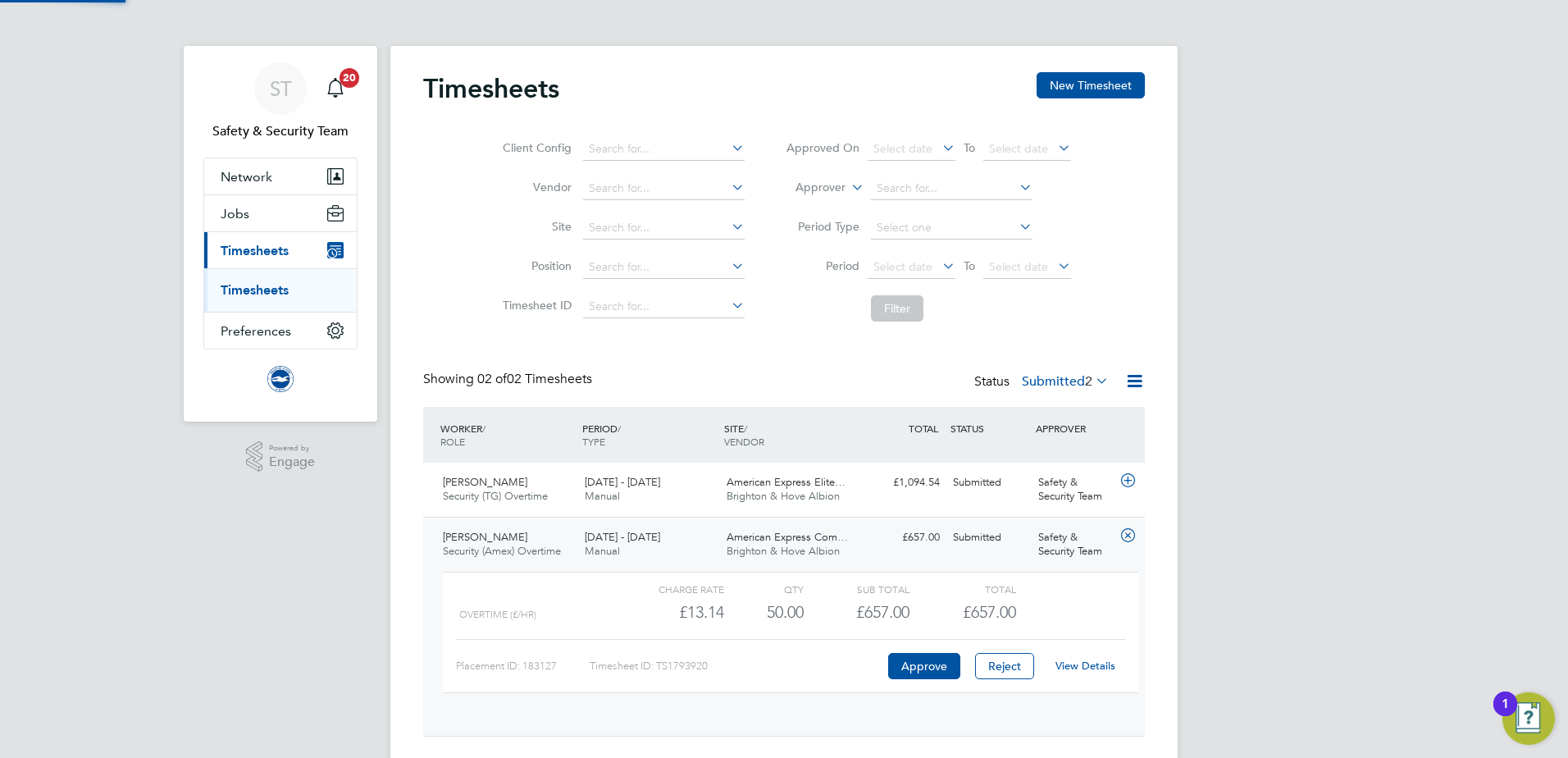
scroll to position [28, 160]
click at [1073, 664] on link "View Details" at bounding box center [1085, 666] width 60 height 14
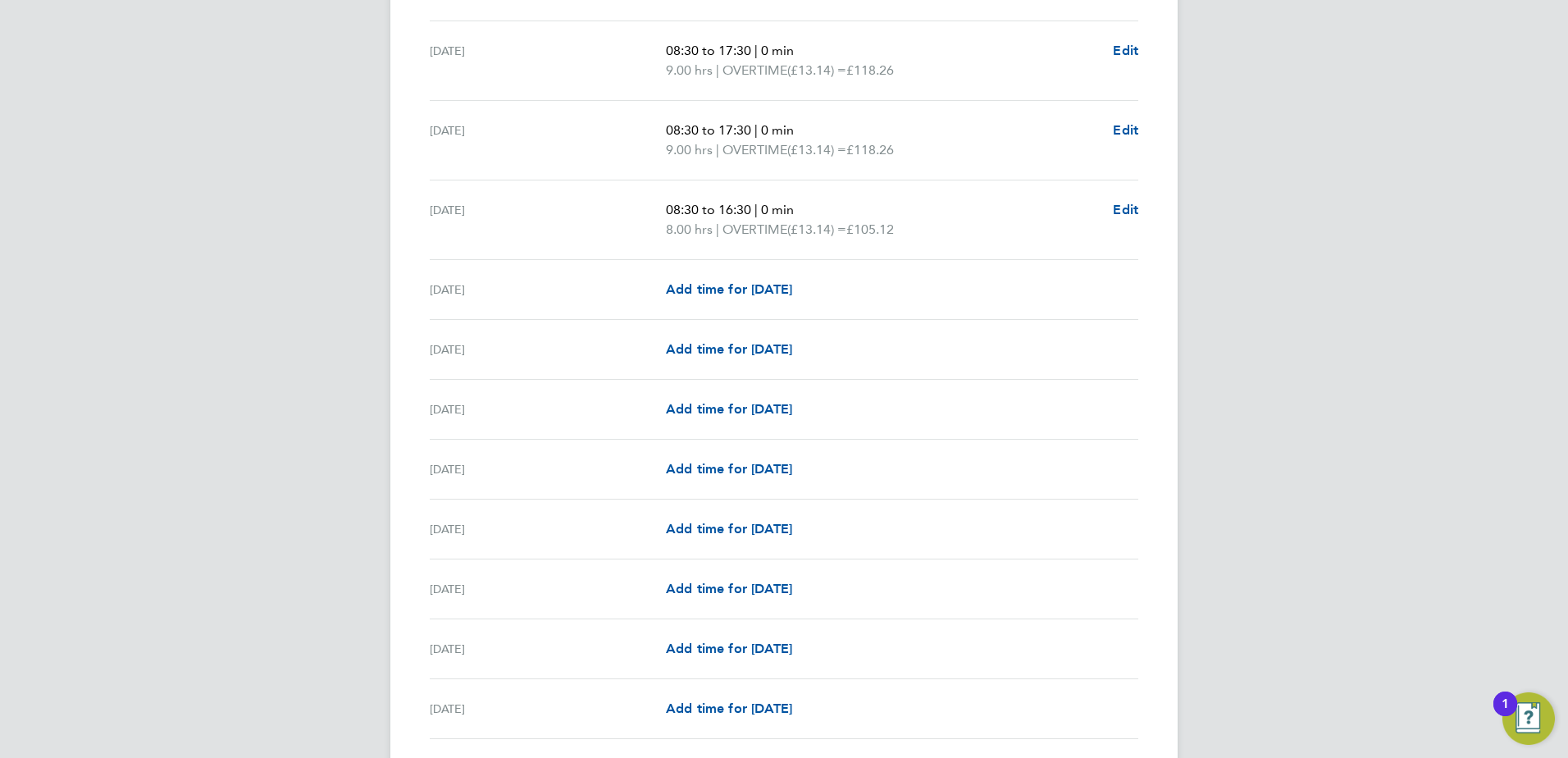
scroll to position [1865, 0]
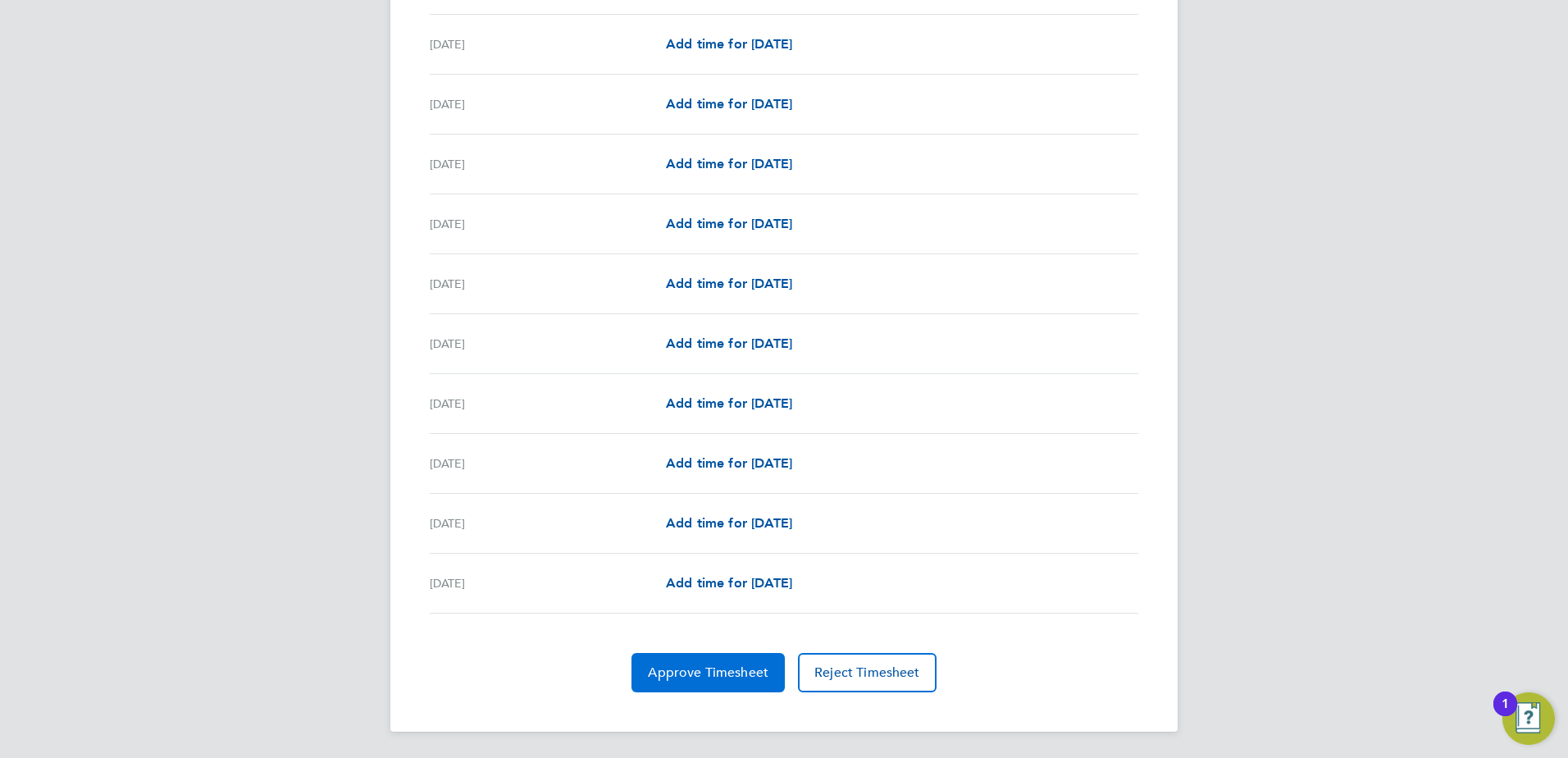
click at [692, 669] on span "Approve Timesheet" at bounding box center [707, 672] width 121 height 16
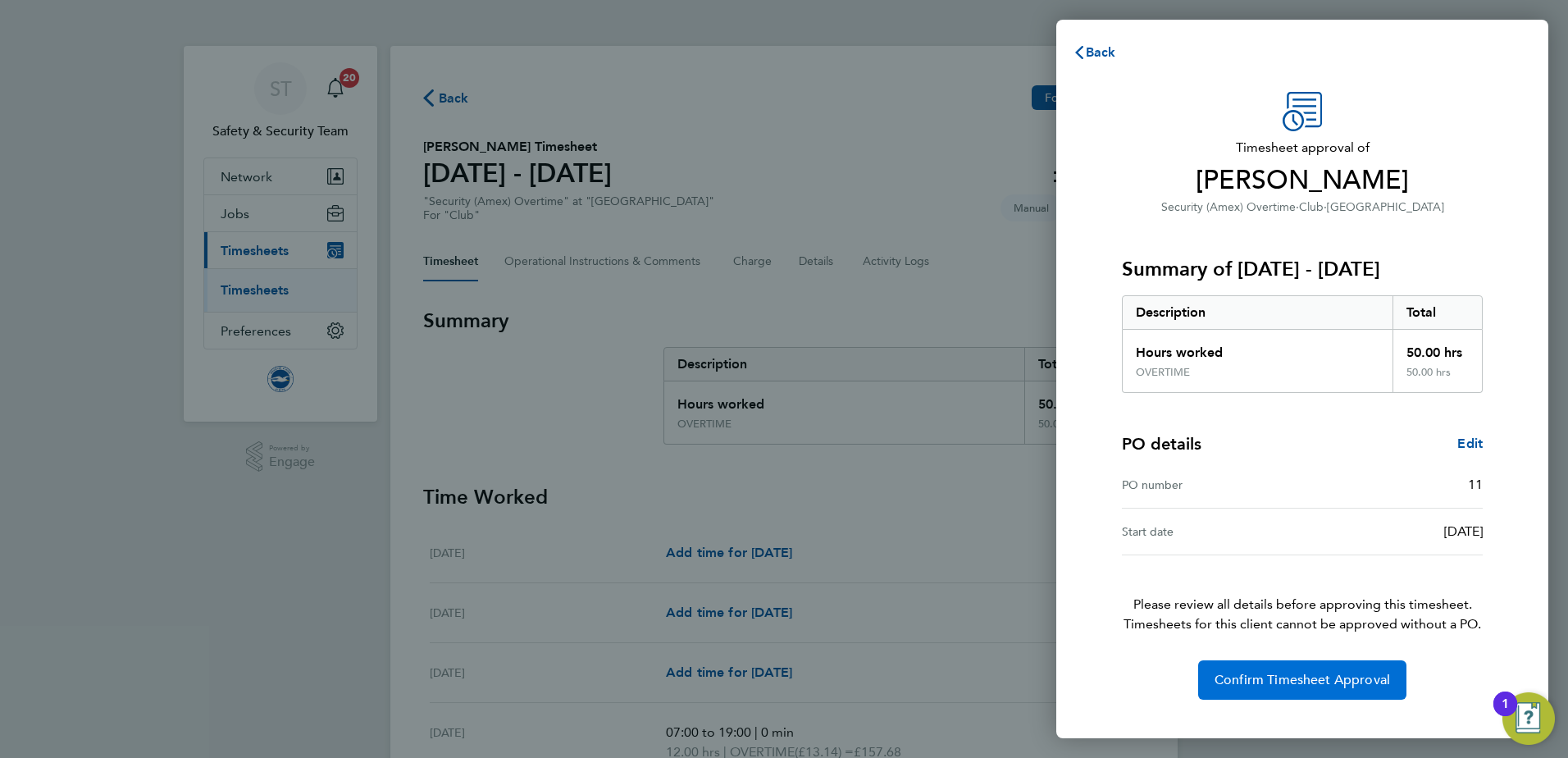
click at [1266, 676] on span "Confirm Timesheet Approval" at bounding box center [1302, 680] width 175 height 16
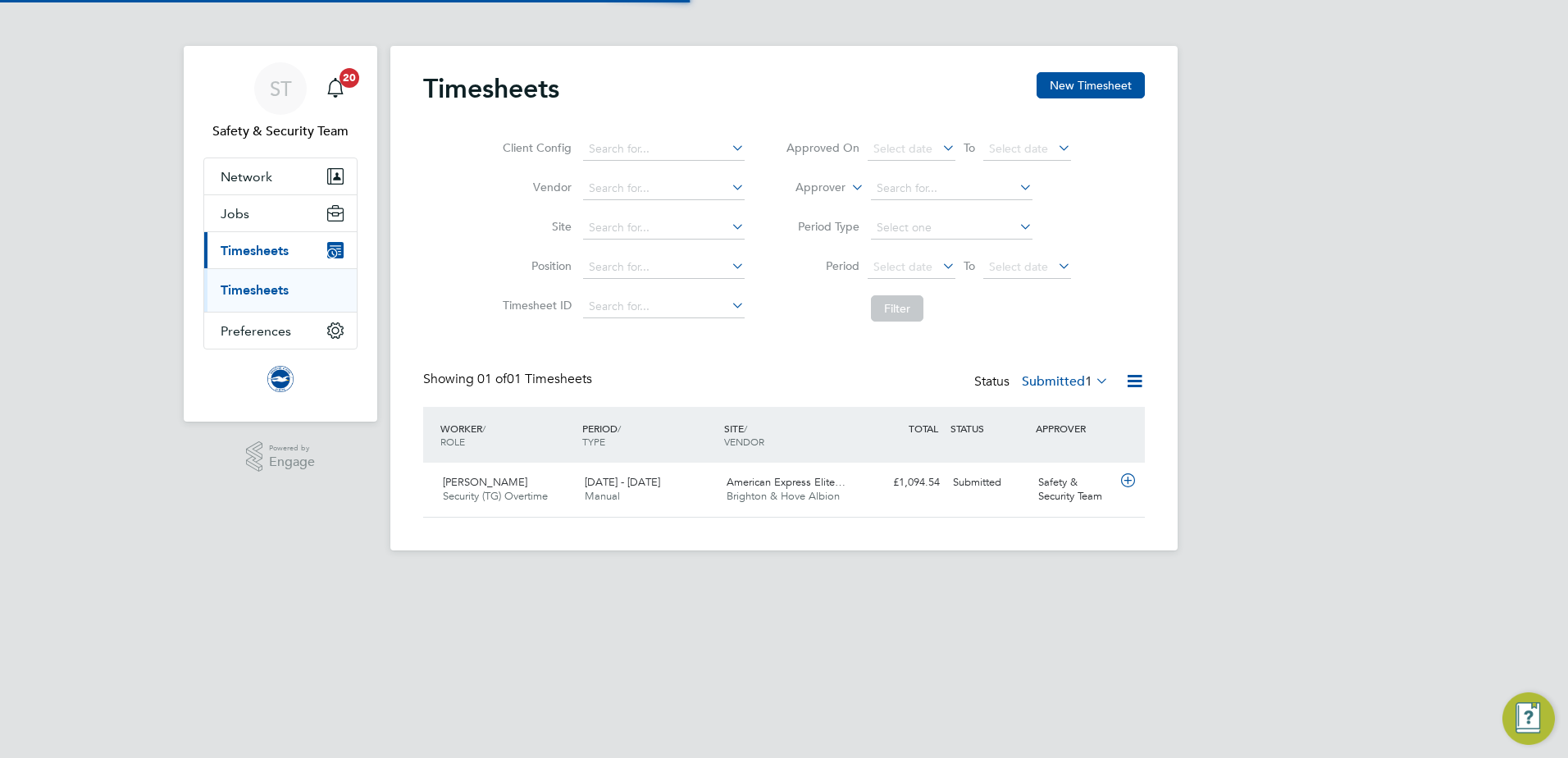
scroll to position [42, 142]
